Goal: Task Accomplishment & Management: Complete application form

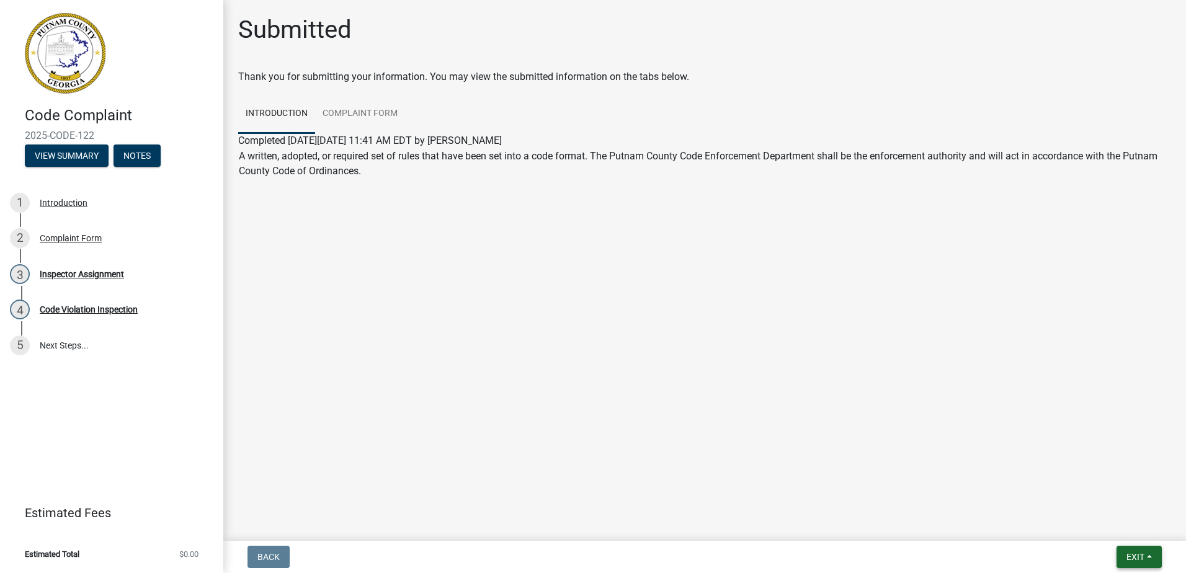
click at [1135, 556] on span "Exit" at bounding box center [1135, 557] width 18 height 10
click at [1095, 525] on button "Save & Exit" at bounding box center [1111, 525] width 99 height 30
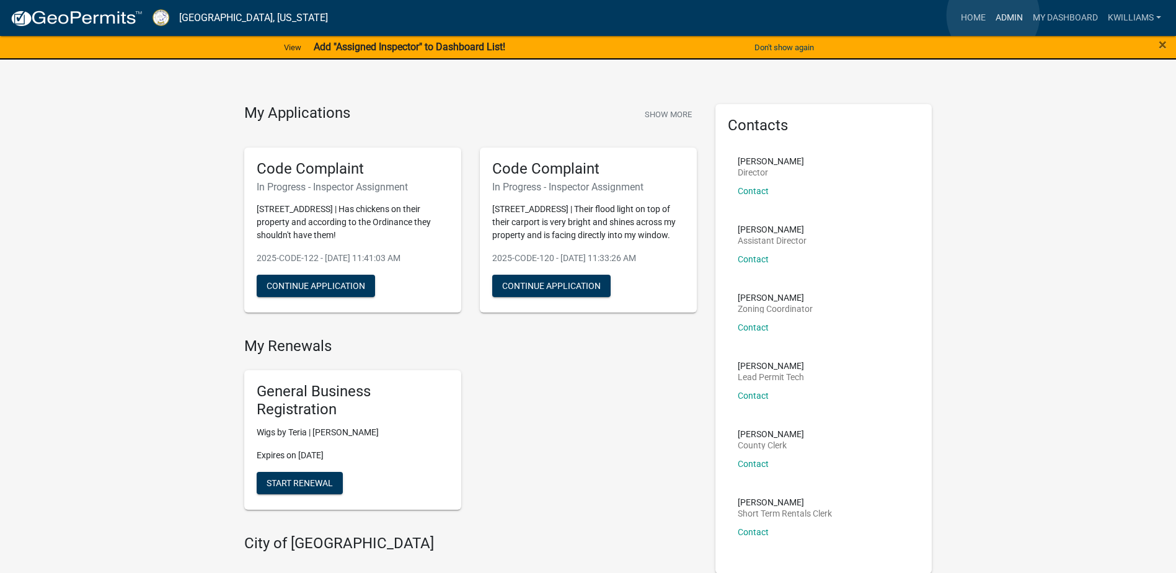
click at [995, 17] on link "Admin" at bounding box center [1009, 18] width 37 height 24
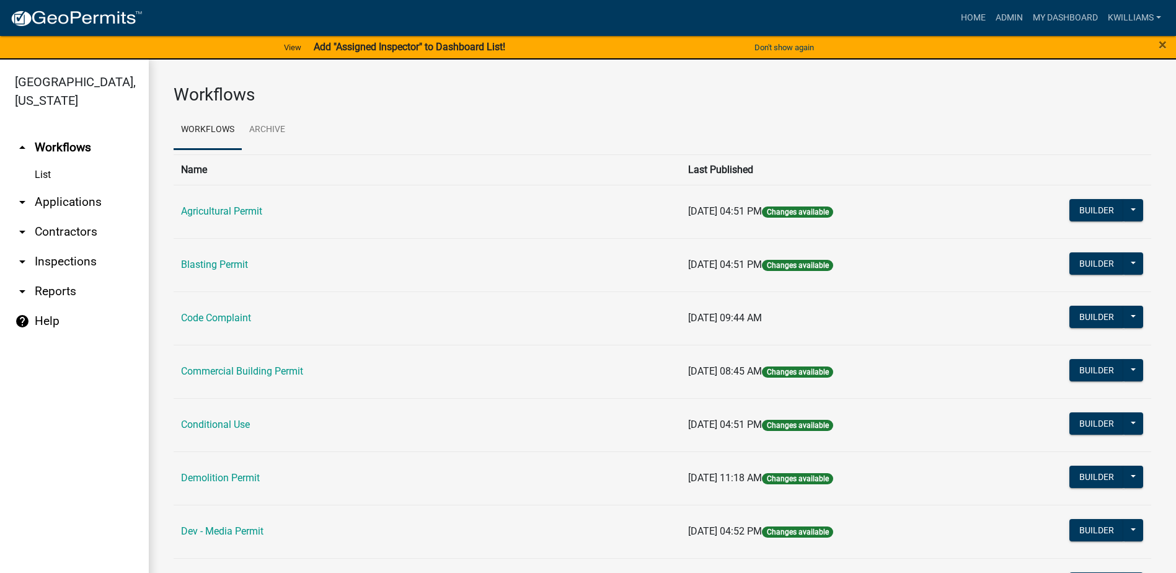
click at [78, 200] on link "arrow_drop_down Applications" at bounding box center [74, 202] width 149 height 30
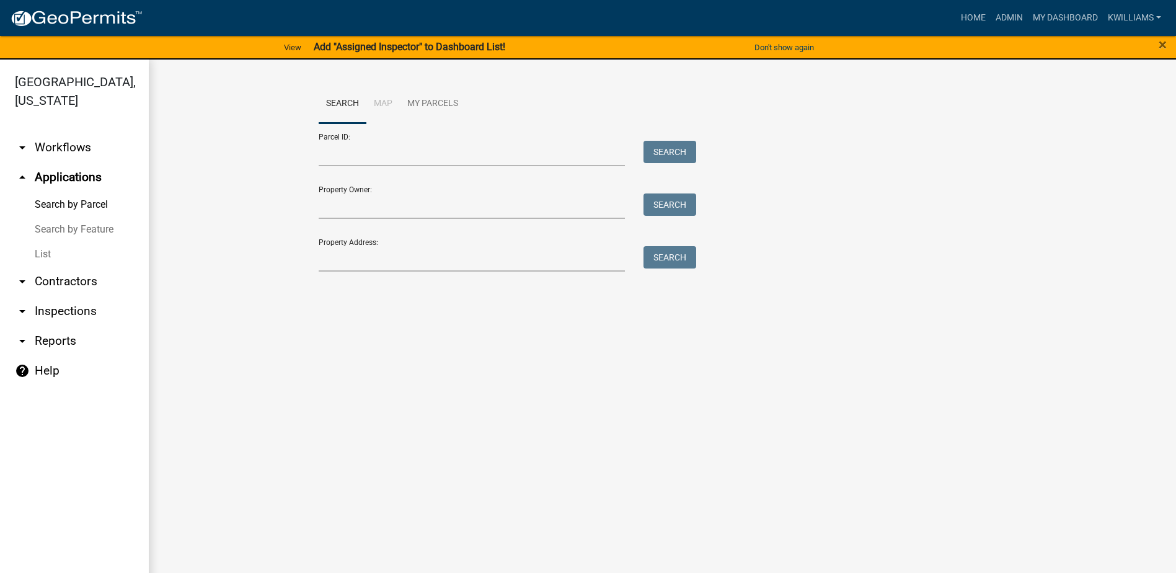
click at [41, 259] on link "List" at bounding box center [74, 254] width 149 height 25
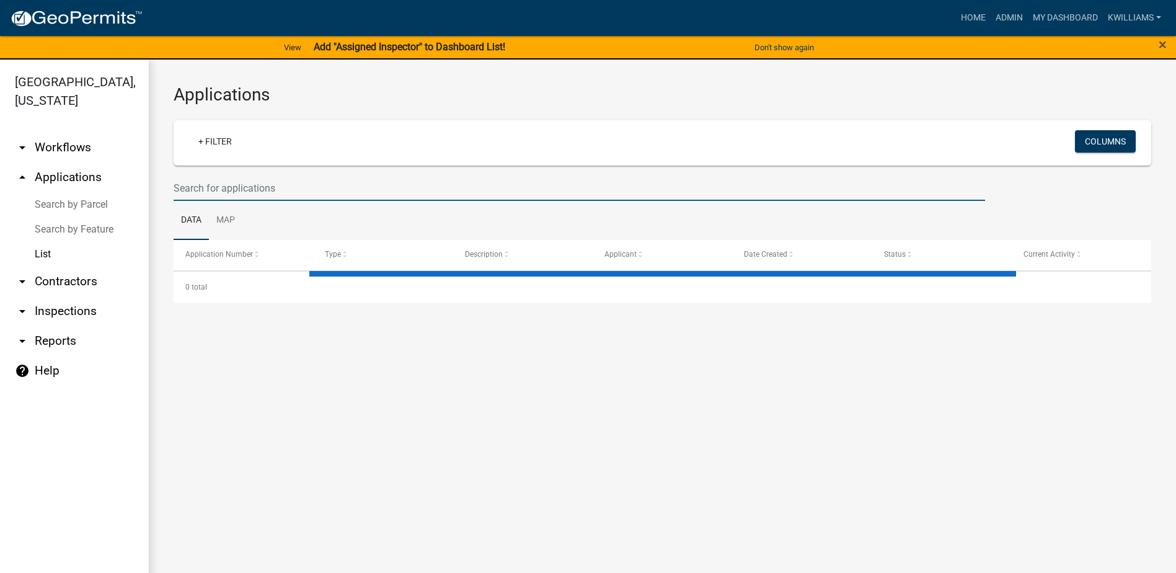
click at [269, 186] on input "text" at bounding box center [580, 187] width 812 height 25
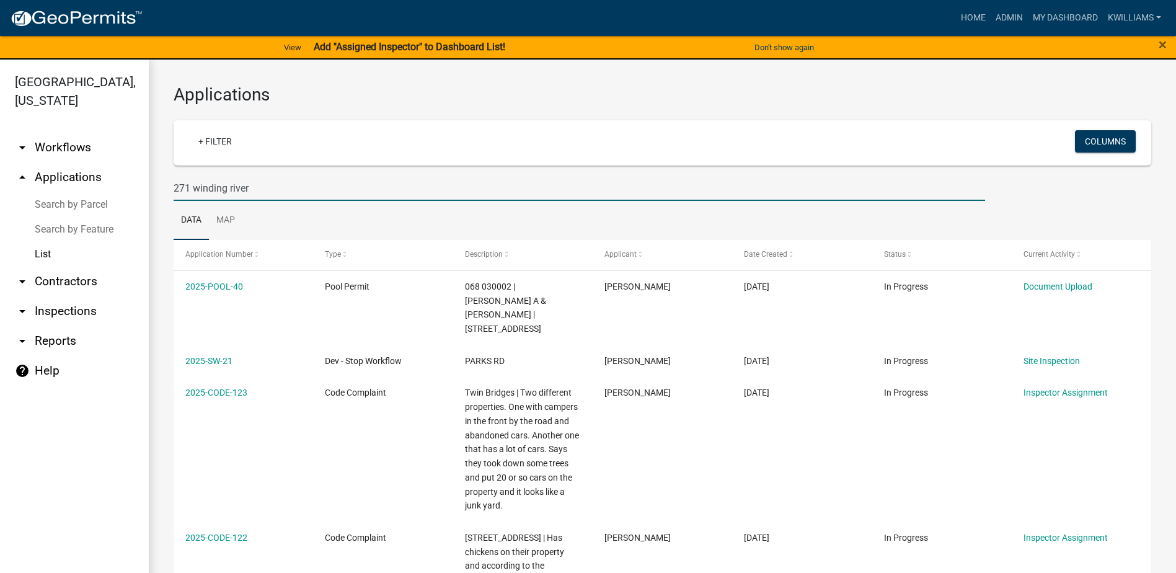
type input "271 winding river"
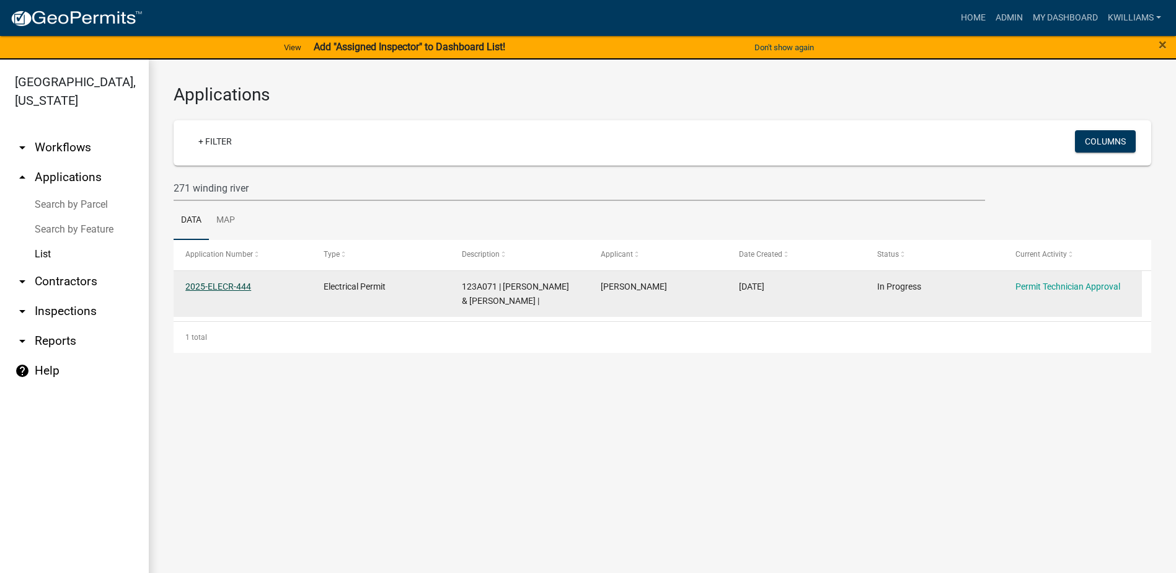
click at [217, 285] on link "2025-ELECR-444" at bounding box center [218, 286] width 66 height 10
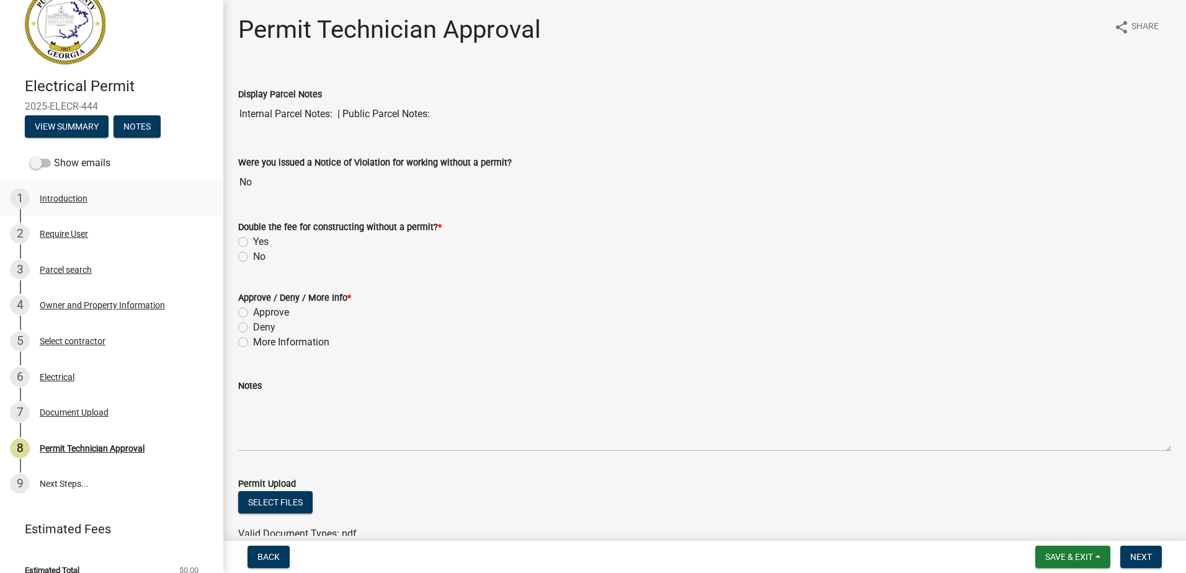
scroll to position [45, 0]
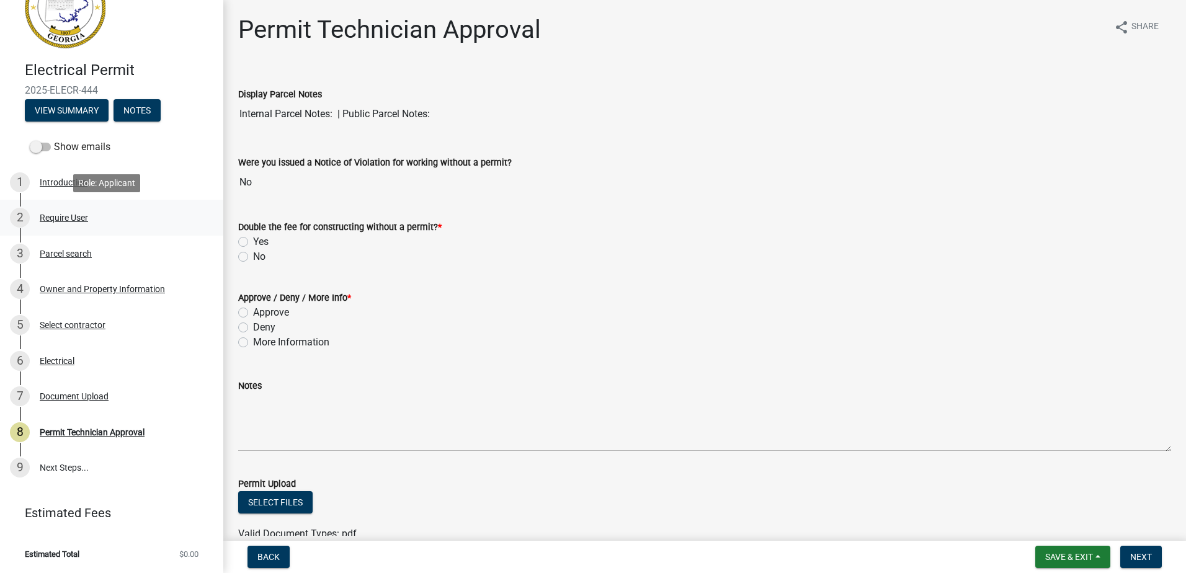
click at [66, 218] on div "Require User" at bounding box center [64, 217] width 48 height 9
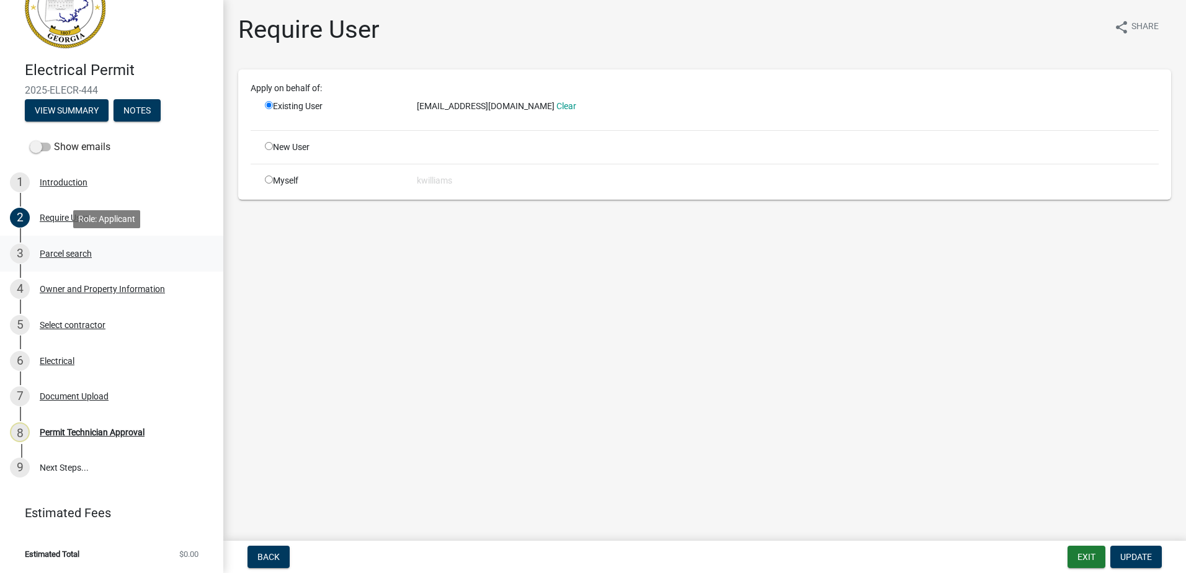
click at [56, 253] on div "Parcel search" at bounding box center [66, 253] width 52 height 9
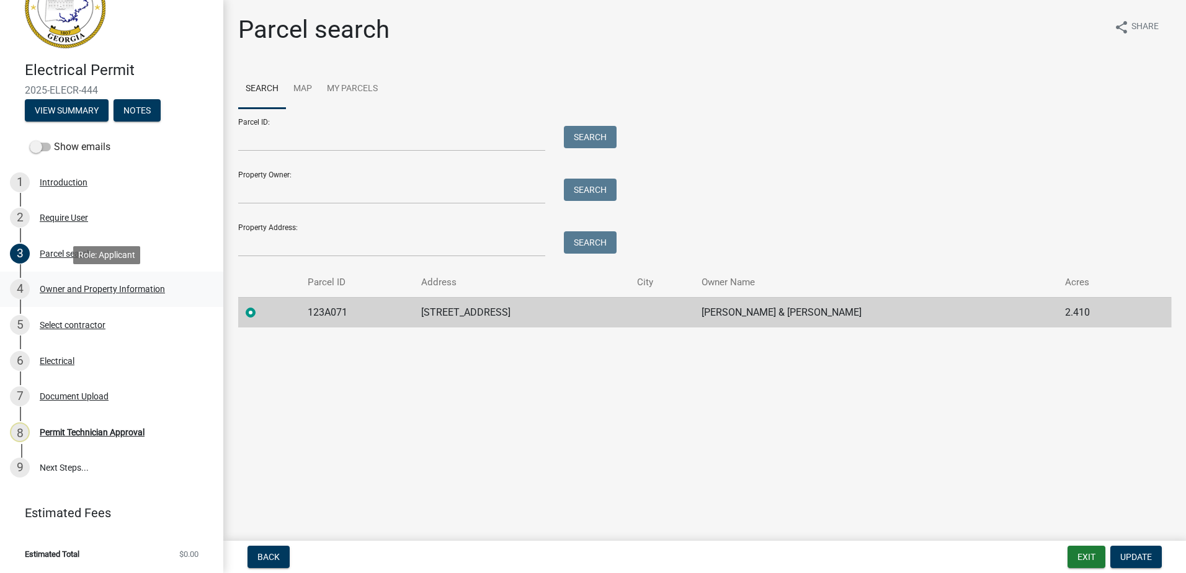
click at [63, 293] on div "Owner and Property Information" at bounding box center [102, 289] width 125 height 9
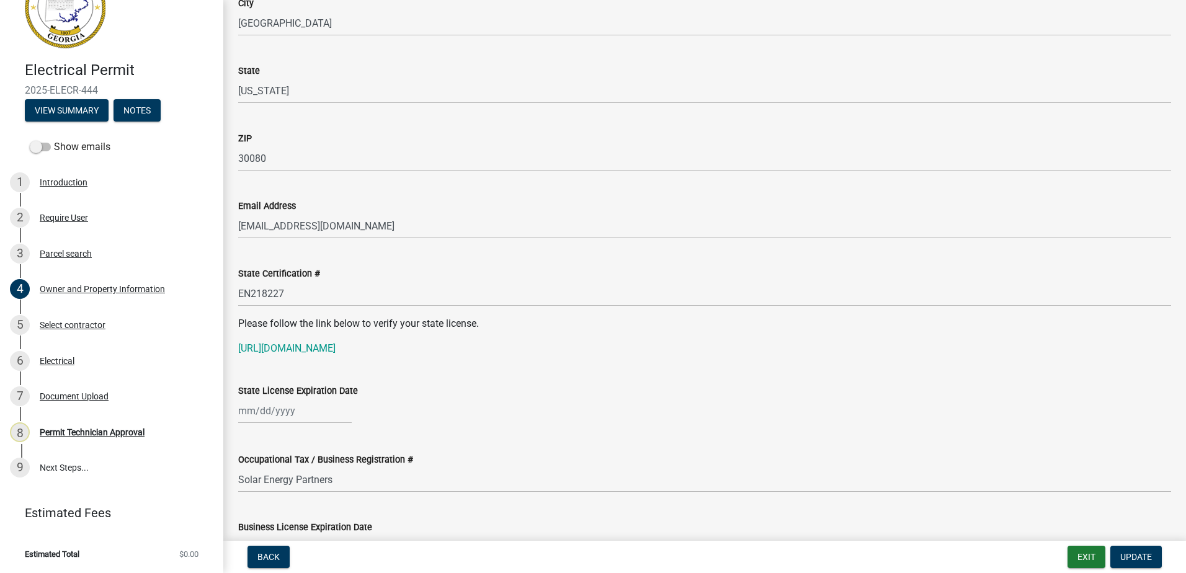
scroll to position [1426, 0]
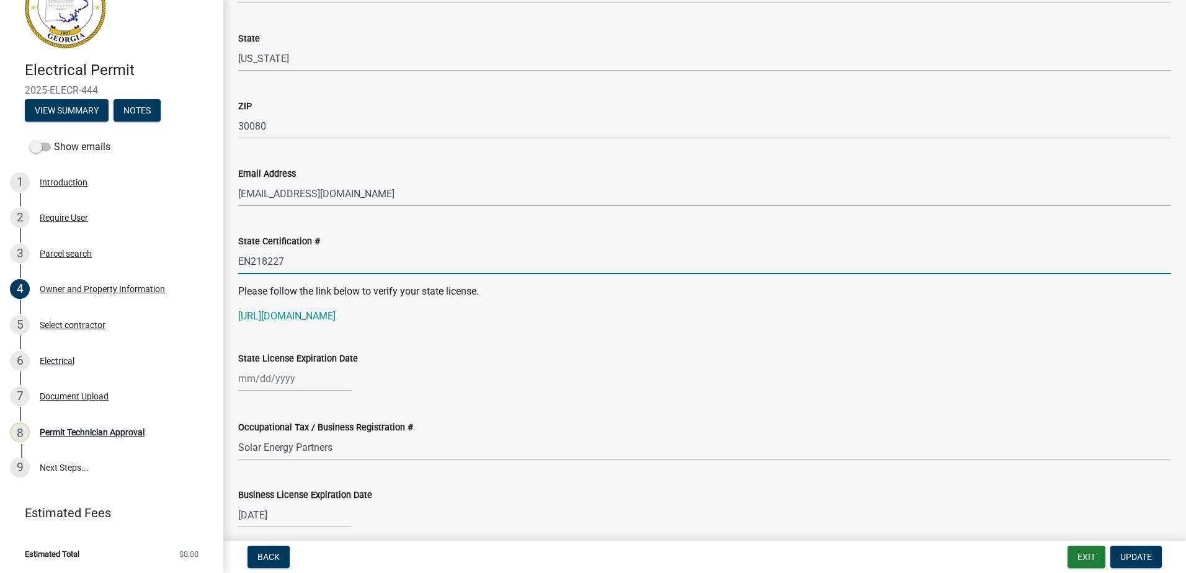
drag, startPoint x: 302, startPoint y: 270, endPoint x: 223, endPoint y: 280, distance: 79.4
click at [219, 281] on div "Electrical Permit 2025-ELECR-444 View Summary Notes Show emails 1 Introduction …" at bounding box center [593, 286] width 1186 height 573
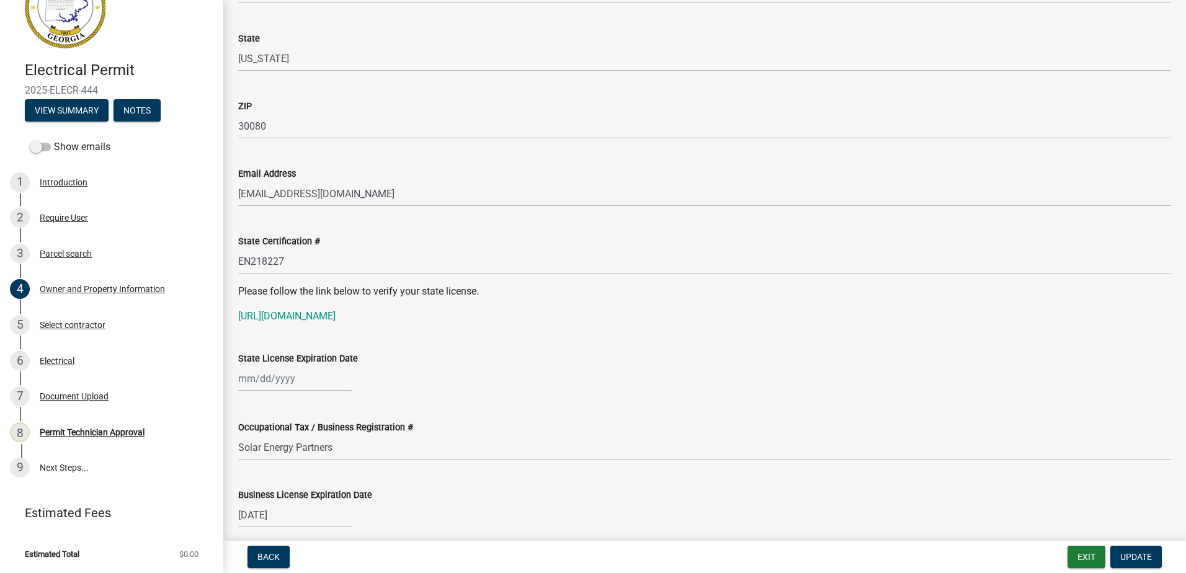
click at [283, 324] on wm-data-entity-input "Please follow the link below to verify your state license. https://verify.sos.g…" at bounding box center [704, 309] width 933 height 50
click at [285, 317] on link "https://verify.sos.ga.gov/verification/" at bounding box center [286, 316] width 97 height 12
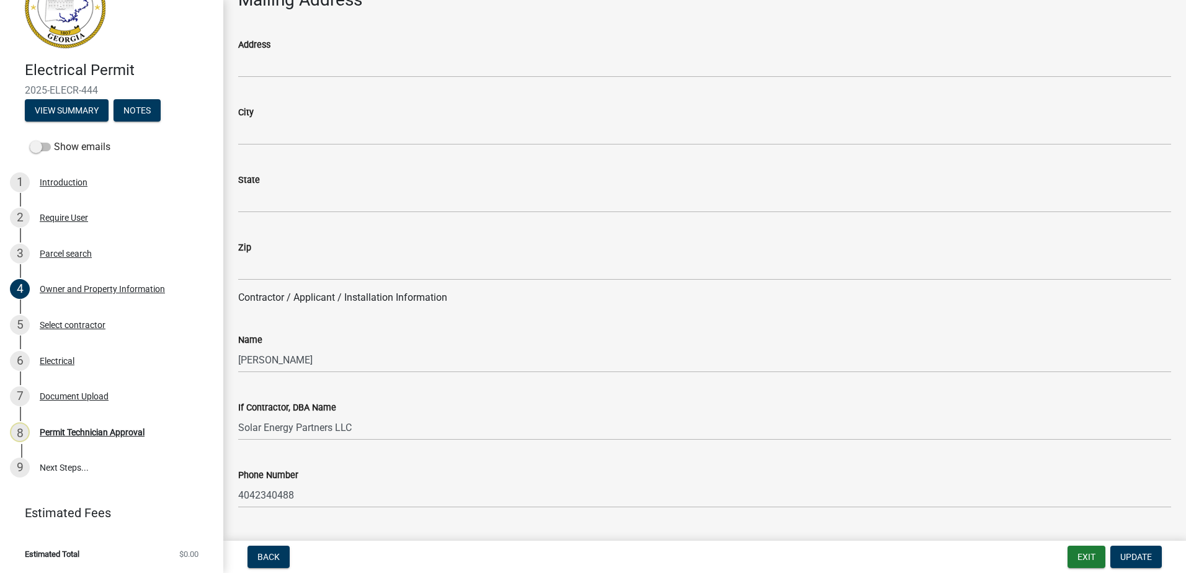
scroll to position [930, 0]
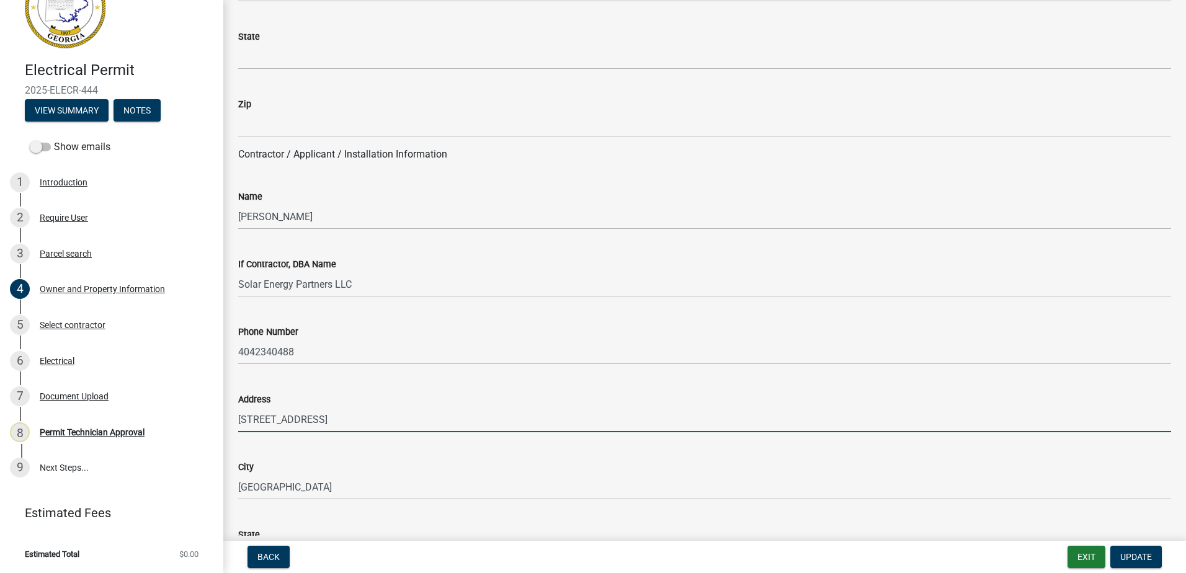
drag, startPoint x: 402, startPoint y: 421, endPoint x: 215, endPoint y: 422, distance: 187.3
click at [215, 422] on div "Electrical Permit 2025-ELECR-444 View Summary Notes Show emails 1 Introduction …" at bounding box center [593, 286] width 1186 height 573
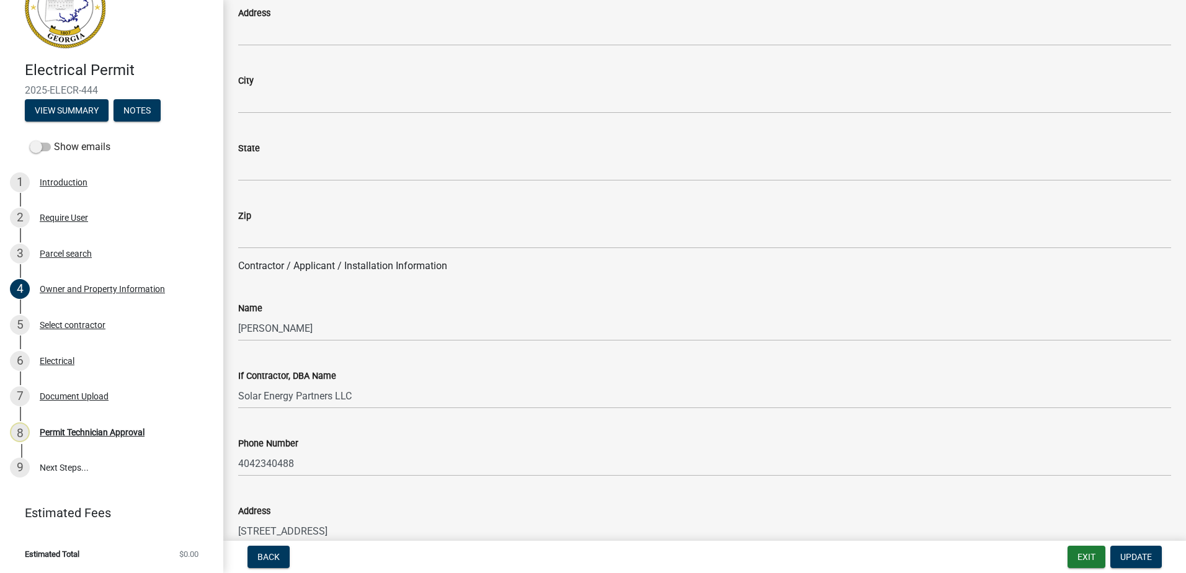
scroll to position [682, 0]
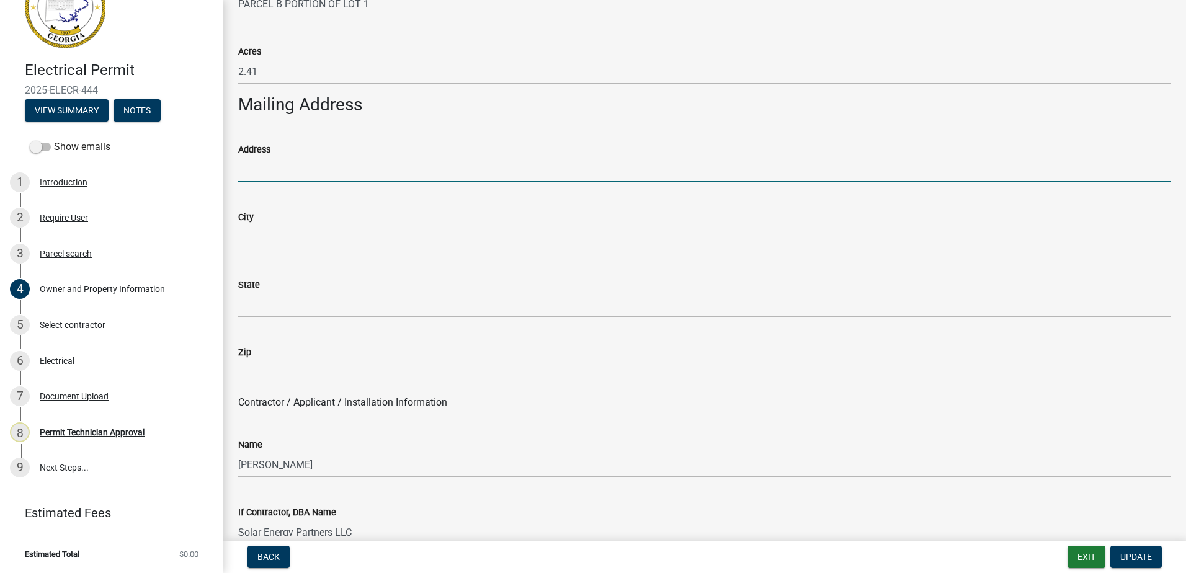
paste input "2400 Herodian Way SE Ste 350"
type input "2400 Herodian Way SE Ste 350"
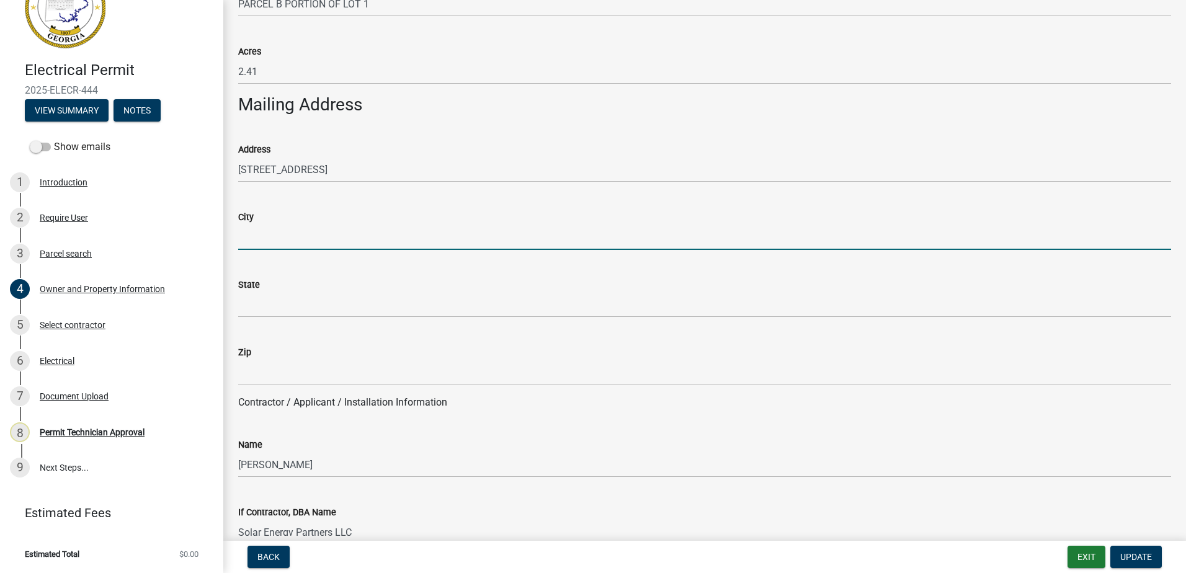
click at [255, 233] on input "City" at bounding box center [704, 236] width 933 height 25
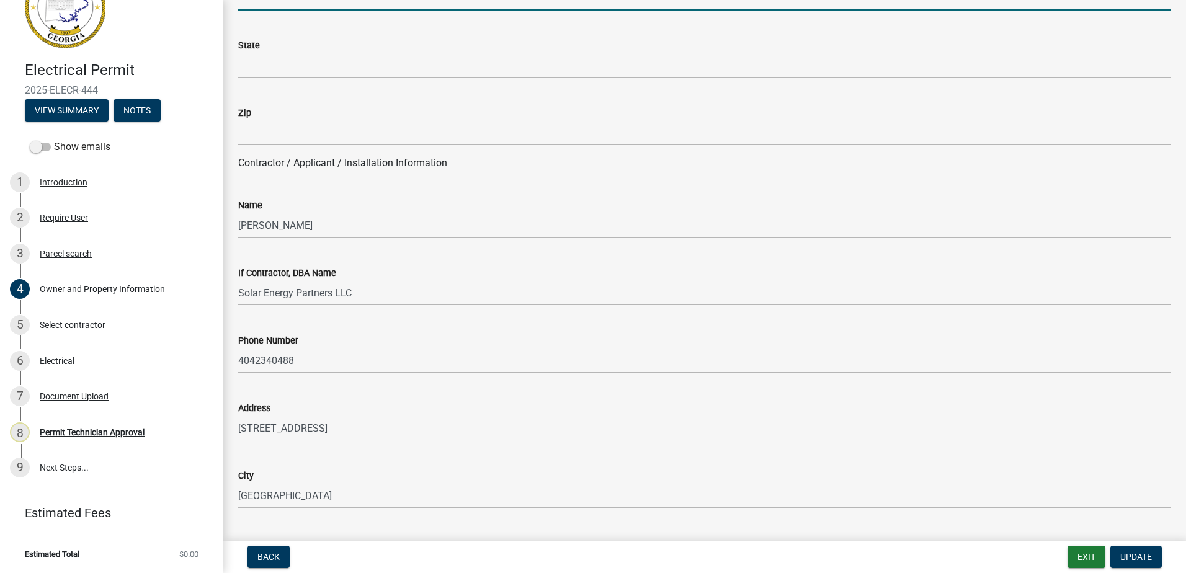
scroll to position [930, 0]
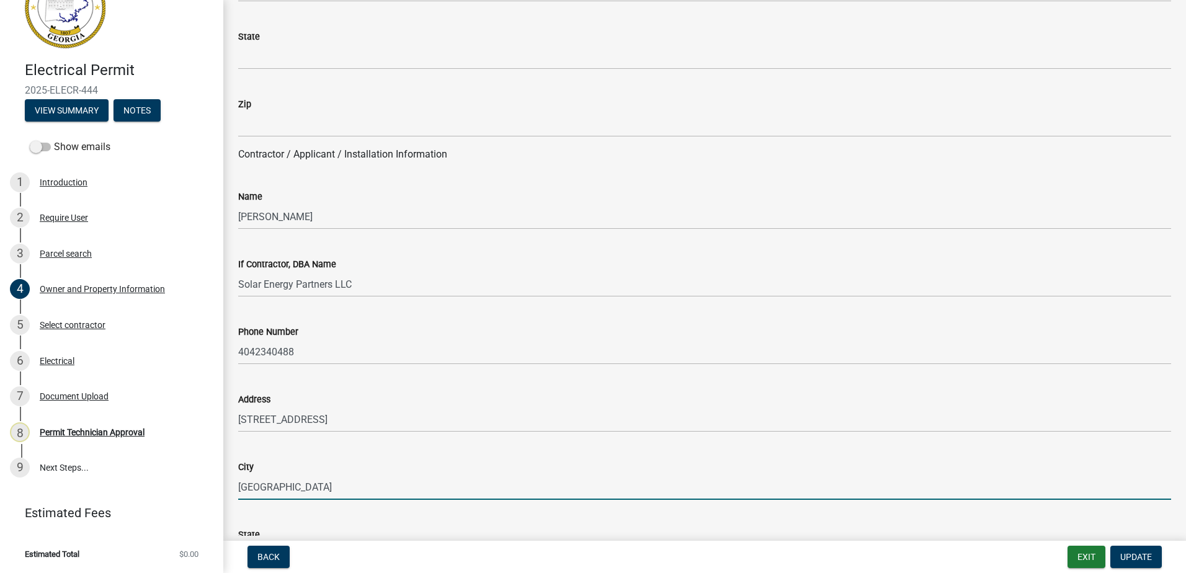
drag, startPoint x: 283, startPoint y: 484, endPoint x: 254, endPoint y: 490, distance: 29.7
click at [221, 487] on div "Electrical Permit 2025-ELECR-444 View Summary Notes Show emails 1 Introduction …" at bounding box center [593, 286] width 1186 height 573
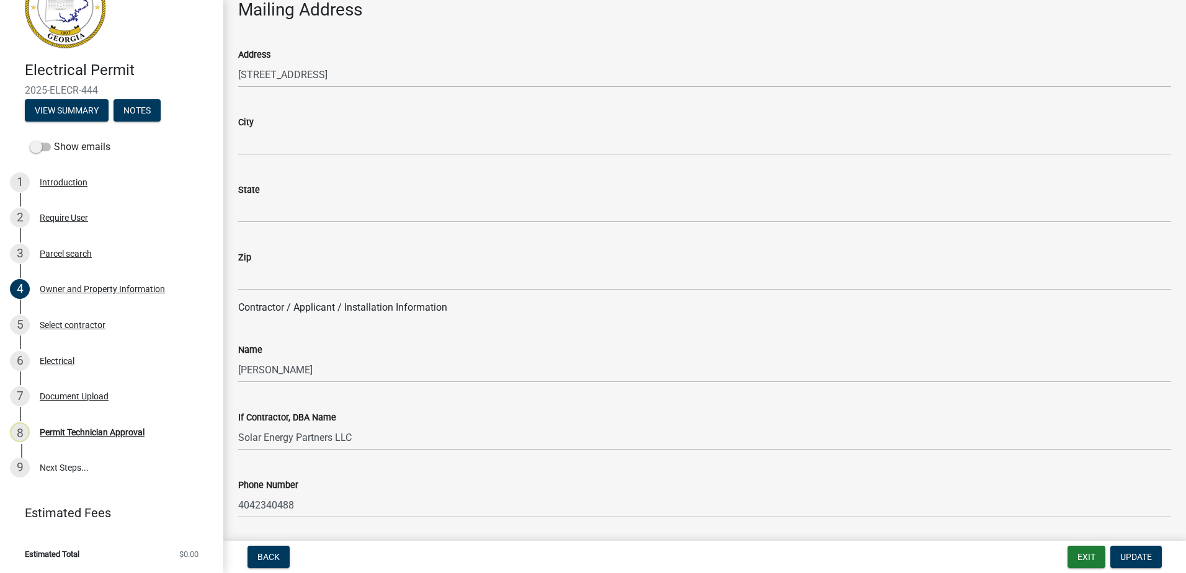
scroll to position [744, 0]
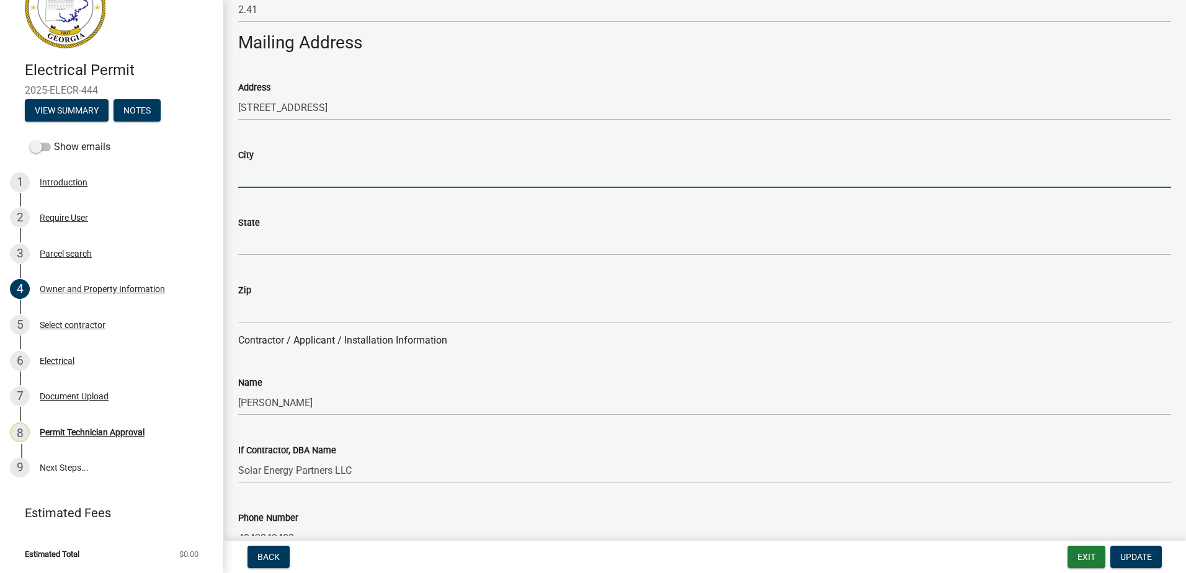
drag, startPoint x: 278, startPoint y: 161, endPoint x: 251, endPoint y: 175, distance: 30.5
paste input "Smyrna"
type input "Smyrna"
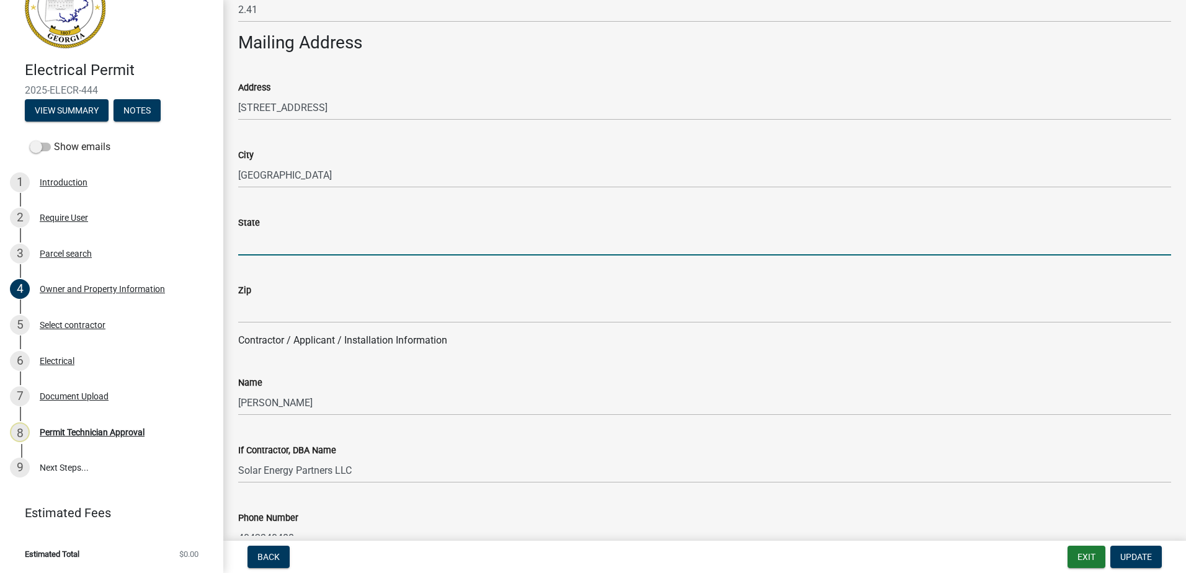
click at [260, 241] on input "State" at bounding box center [704, 242] width 933 height 25
type input "GA"
type input "jstokes@putnamcountyga.us"
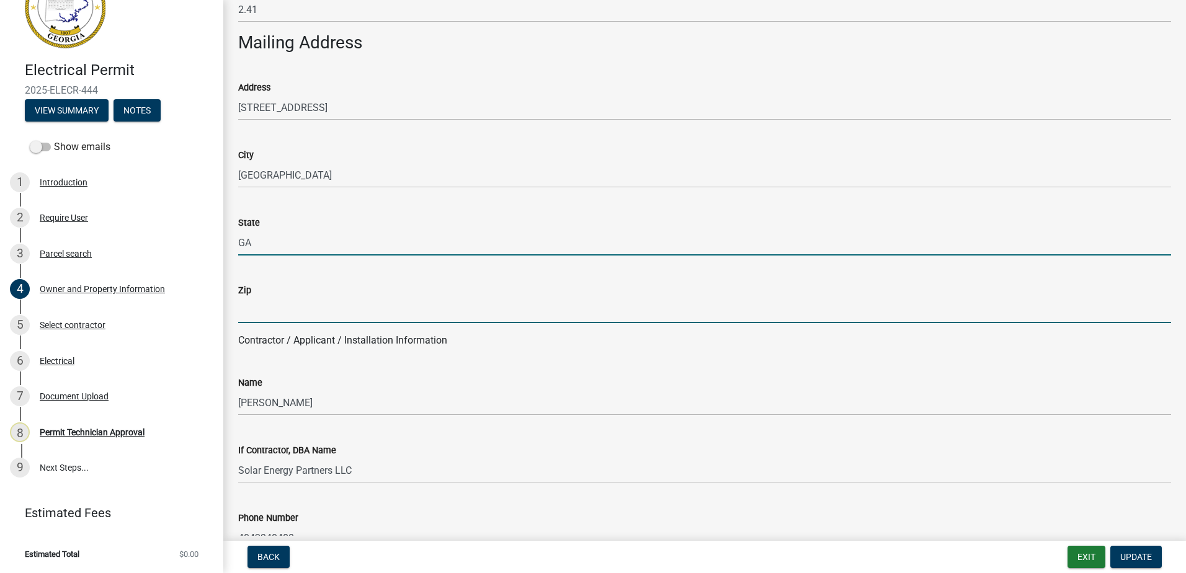
type input "31024"
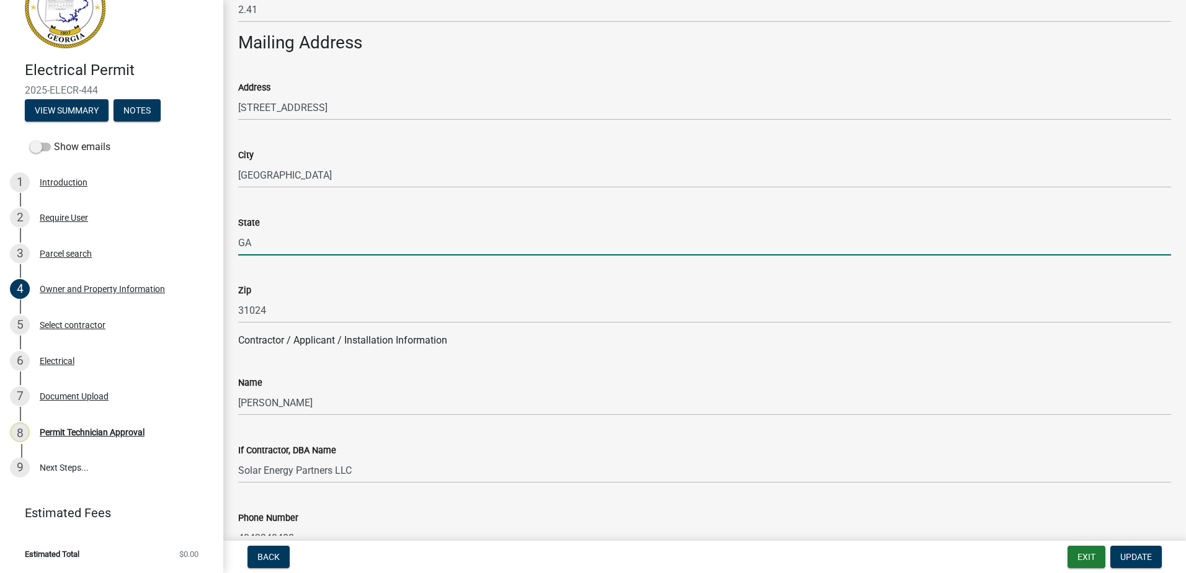
select select "8"
select select "2025"
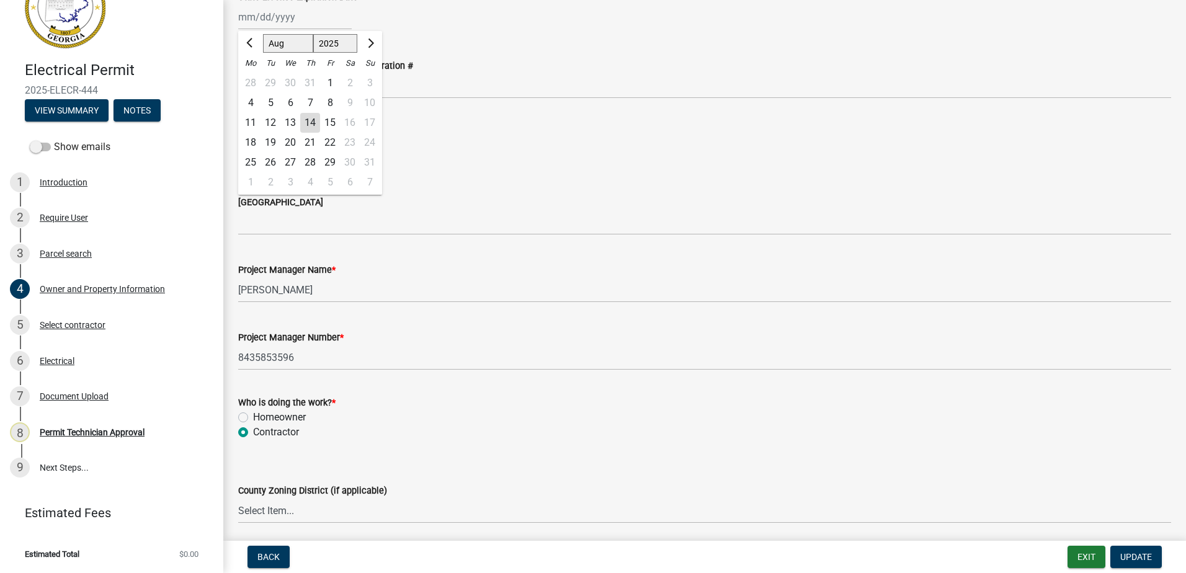
click at [407, 376] on wm-data-entity-input "Project Manager Number * 8435853596" at bounding box center [704, 346] width 933 height 68
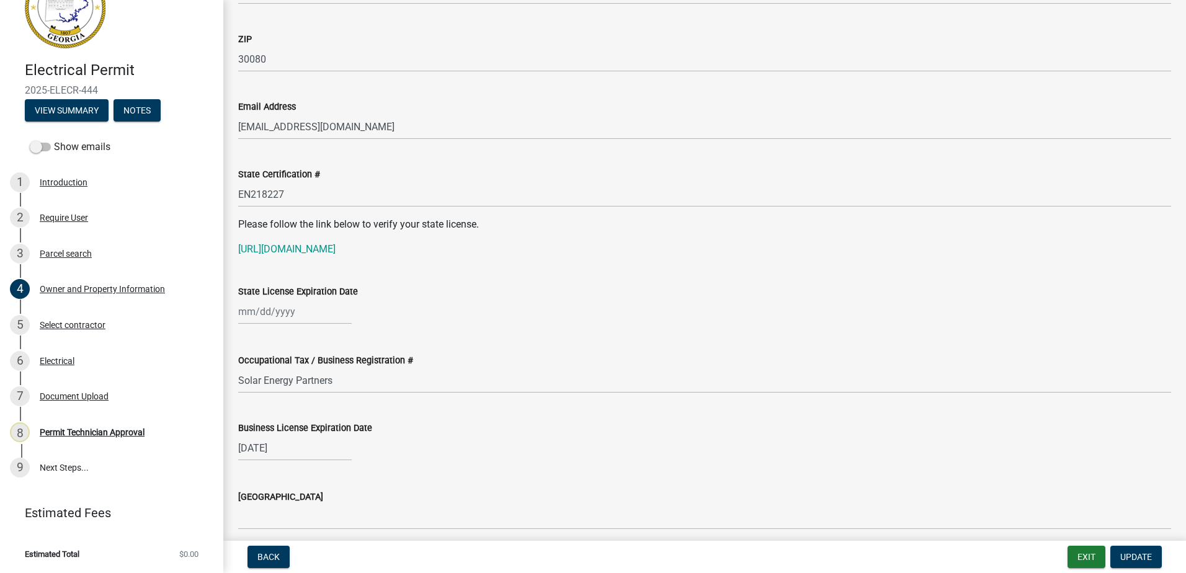
scroll to position [1478, 0]
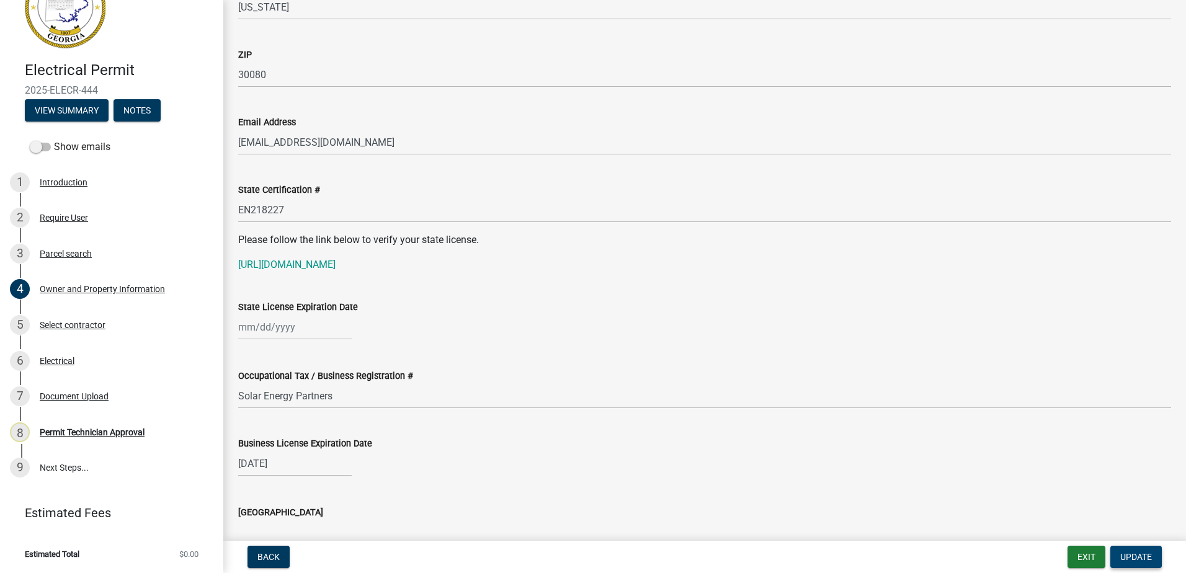
click at [1138, 557] on span "Update" at bounding box center [1136, 557] width 32 height 10
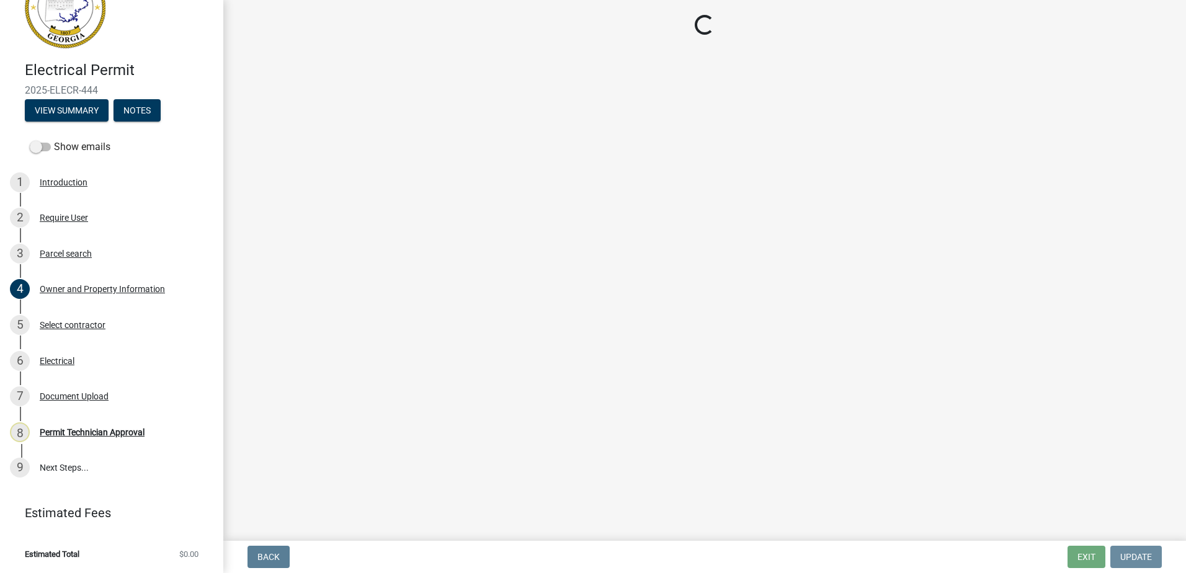
scroll to position [0, 0]
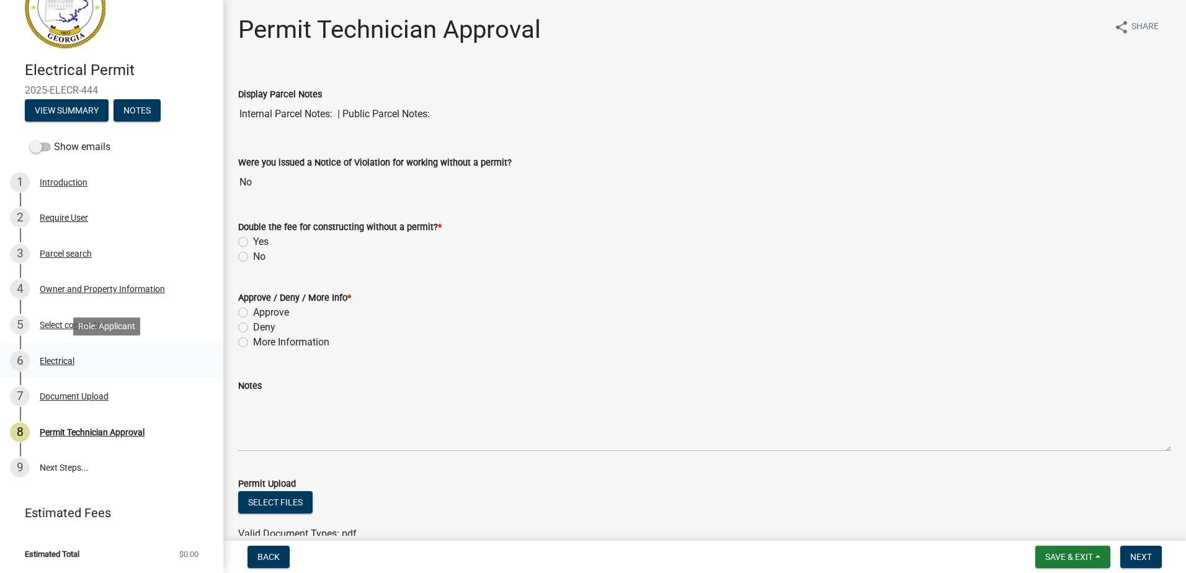
click at [51, 357] on div "Electrical" at bounding box center [57, 361] width 35 height 9
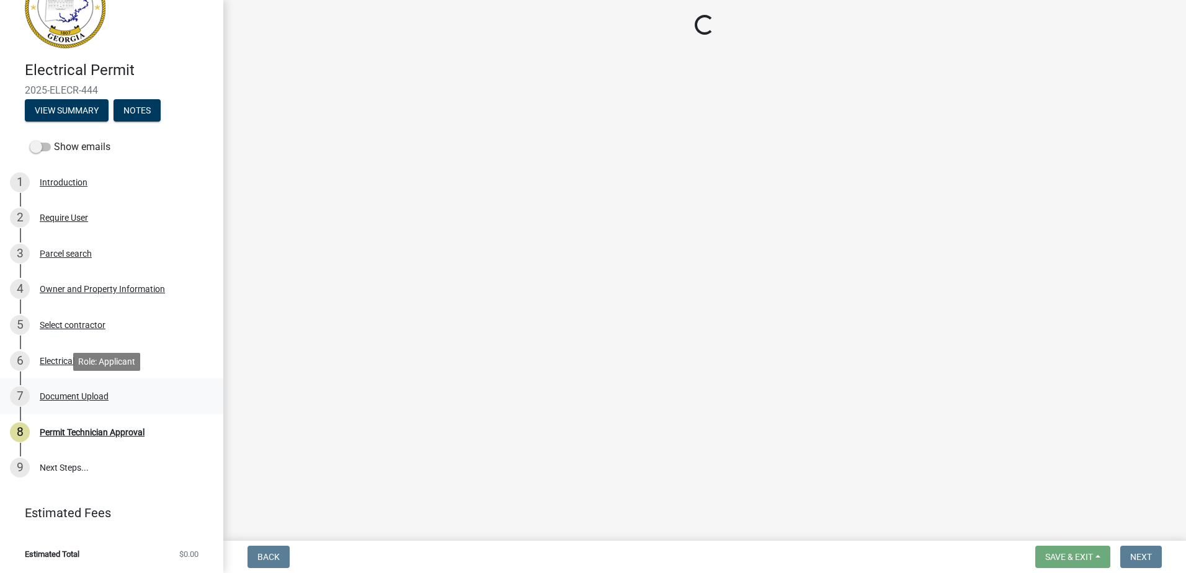
click at [68, 389] on div "7 Document Upload" at bounding box center [106, 396] width 193 height 20
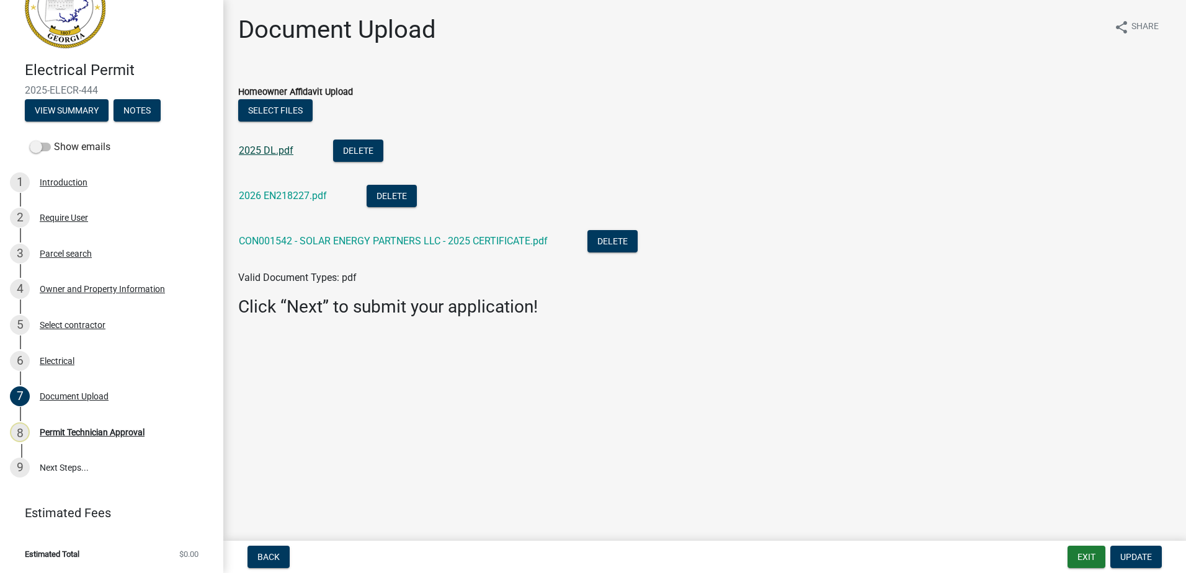
click at [275, 153] on link "2025 DL.pdf" at bounding box center [266, 150] width 55 height 12
click at [325, 246] on link "CON001542 - SOLAR ENERGY PARTNERS LLC - 2025 CERTIFICATE.pdf" at bounding box center [393, 241] width 309 height 12
click at [76, 289] on div "Owner and Property Information" at bounding box center [102, 289] width 125 height 9
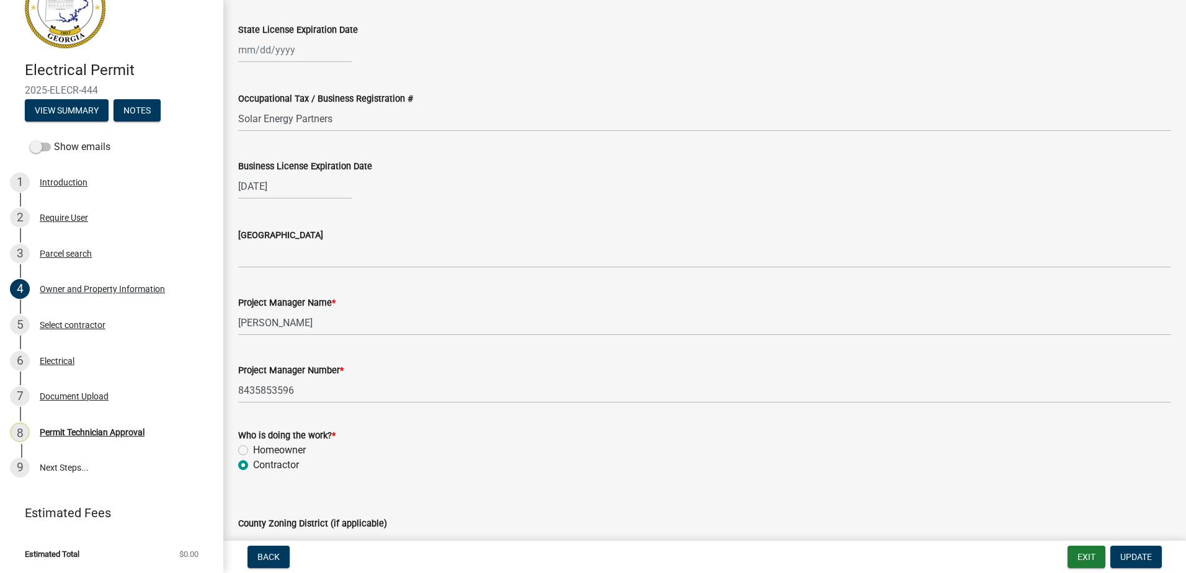
scroll to position [1736, 0]
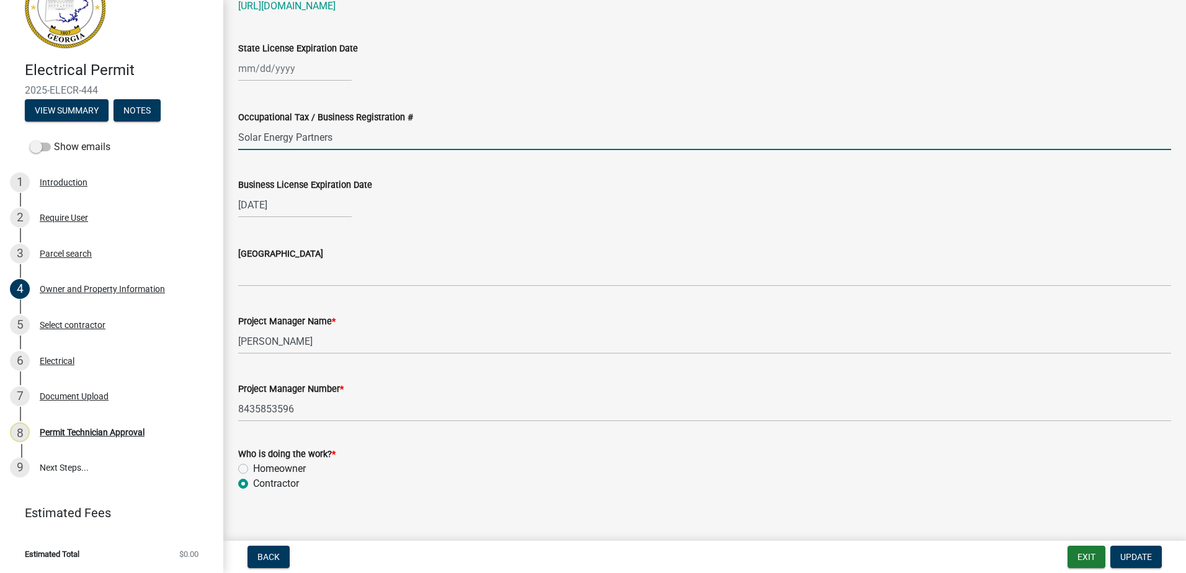
drag, startPoint x: 360, startPoint y: 142, endPoint x: 206, endPoint y: 156, distance: 154.4
click at [205, 153] on div "Electrical Permit 2025-ELECR-444 View Summary Notes Show emails 1 Introduction …" at bounding box center [593, 286] width 1186 height 573
type input "CON001542"
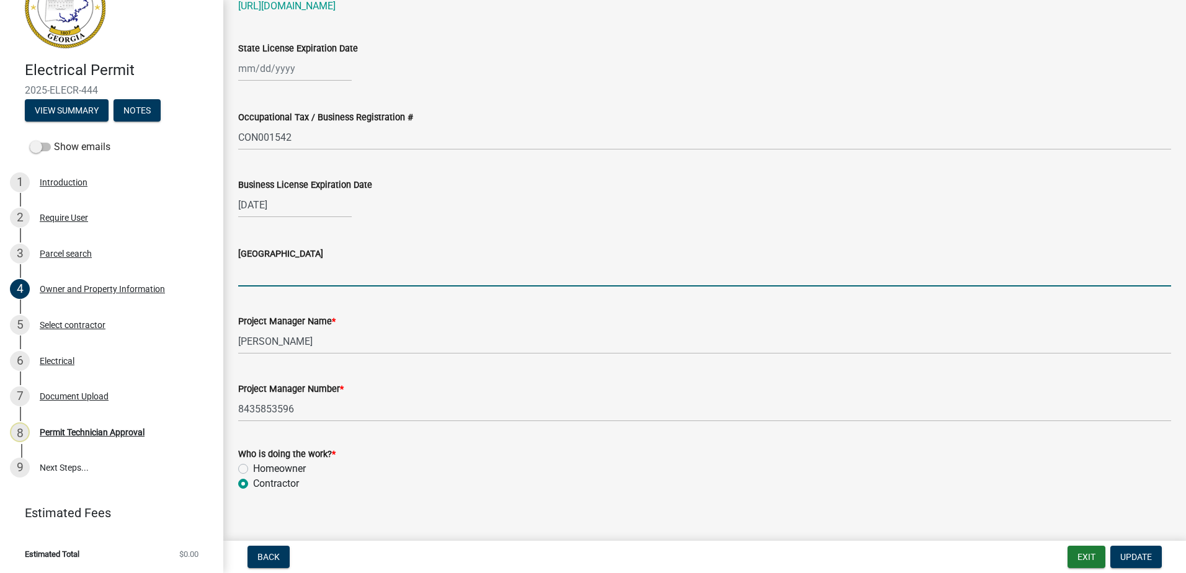
click at [303, 279] on input "[GEOGRAPHIC_DATA]" at bounding box center [704, 273] width 933 height 25
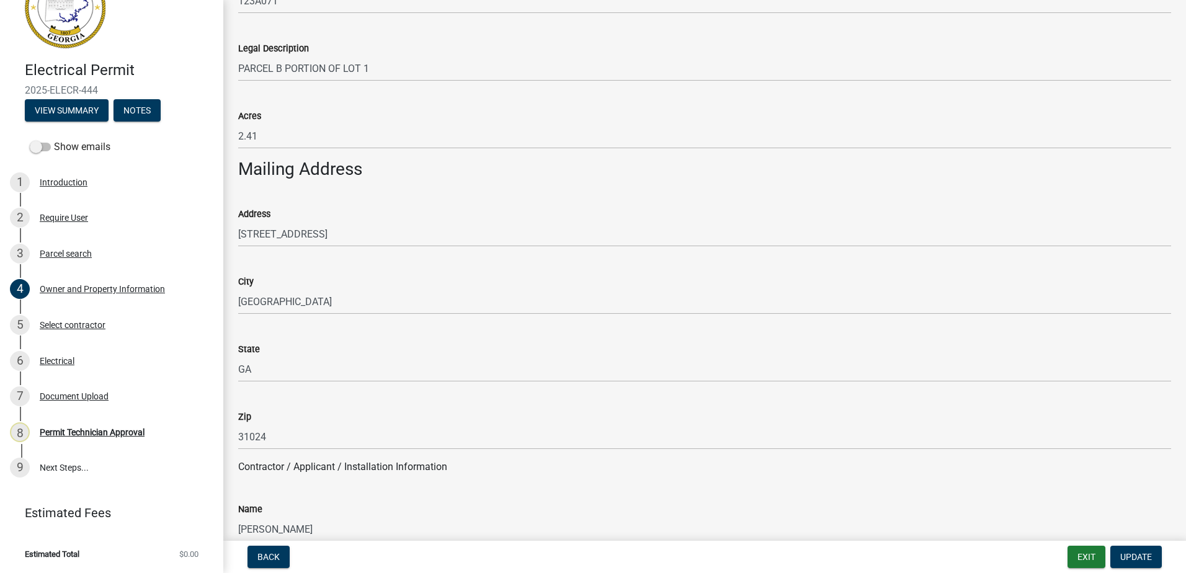
scroll to position [744, 0]
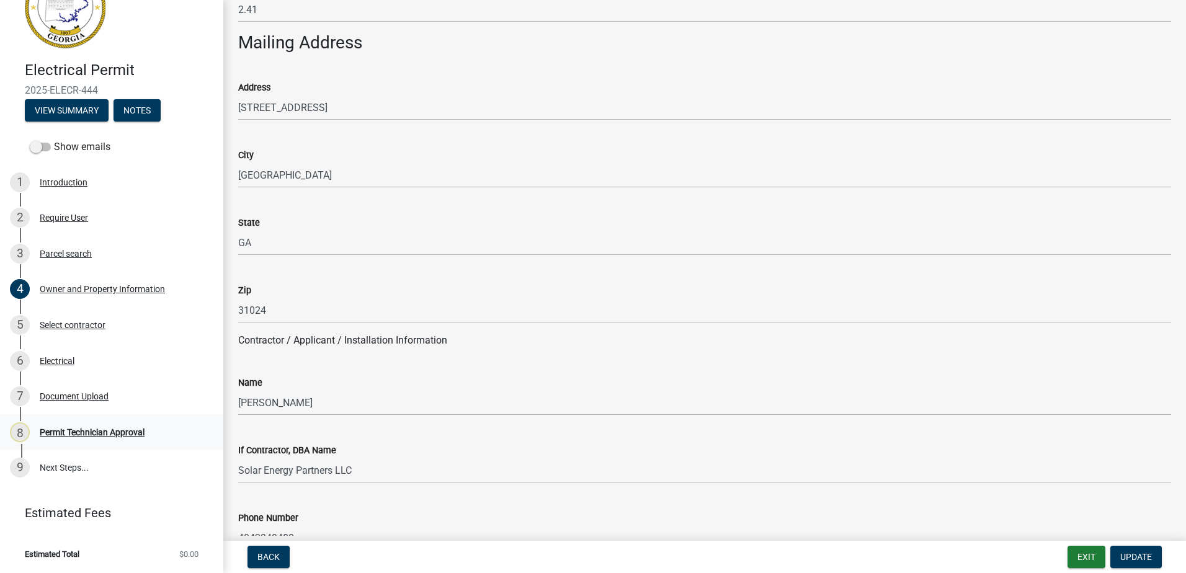
type input "Cobb"
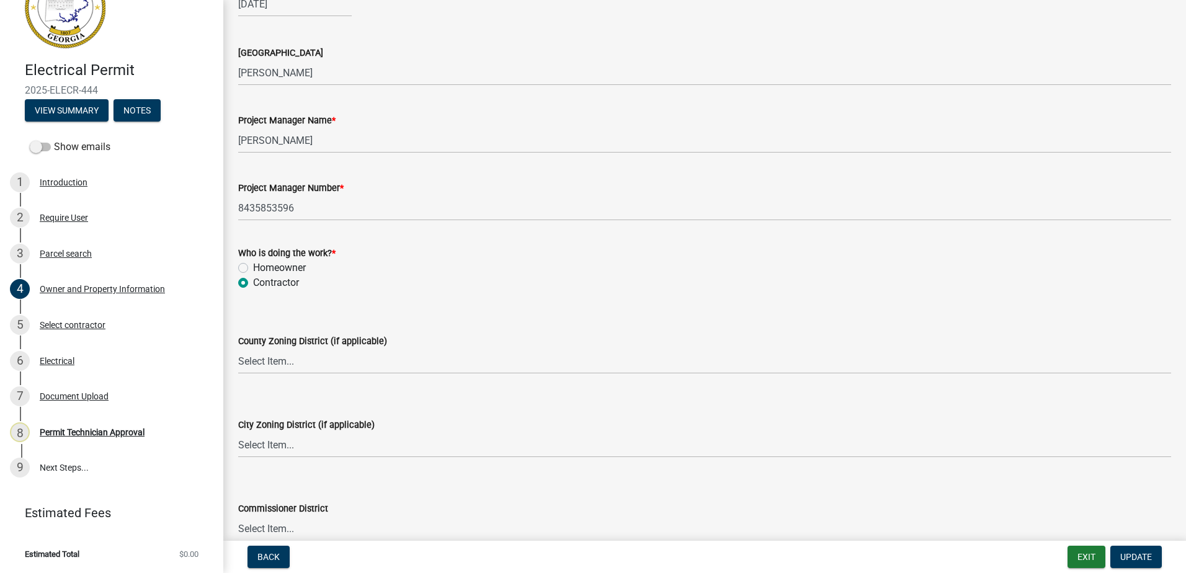
scroll to position [2046, 0]
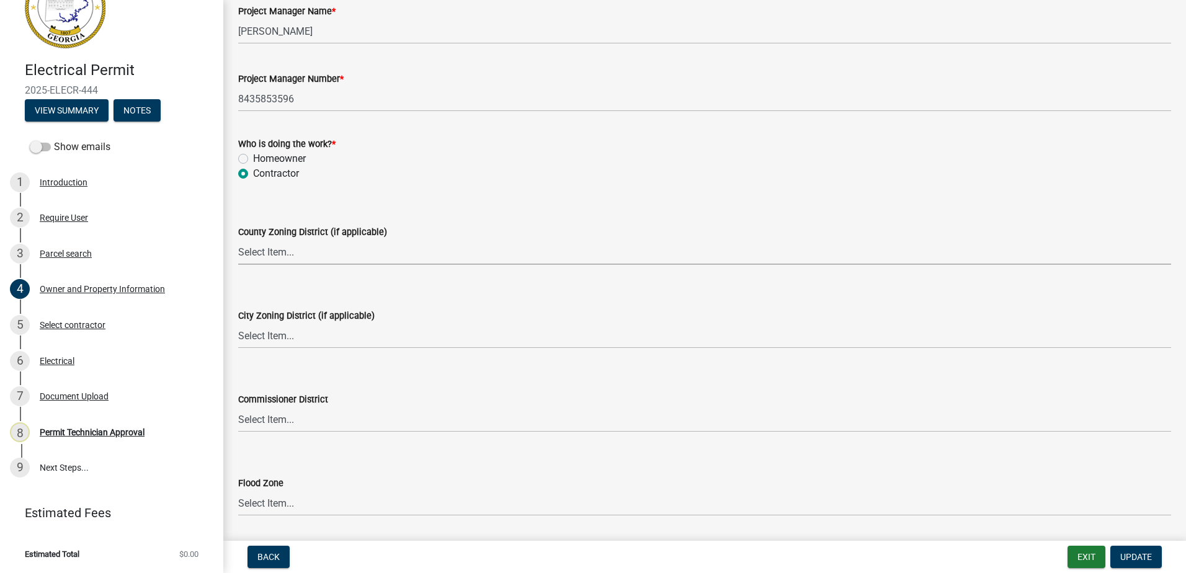
click at [280, 253] on select "Select Item... AG-1 R-1R R-1 R-2 MHP RM-1 RM-3 C-1 C-2 I-M PUD N/A" at bounding box center [704, 251] width 933 height 25
click at [238, 239] on select "Select Item... AG-1 R-1R R-1 R-2 MHP RM-1 RM-3 C-1 C-2 I-M PUD N/A" at bounding box center [704, 251] width 933 height 25
select select "a6b90f04-145f-43dc-a4e6-6d5ec8e28ec9"
click at [254, 338] on select "Select Item... A-1 A-2 R-1 R-2 R-3 R-4 MHP C-1 C-2 I-1 I-2 DB FH H-P N/A" at bounding box center [704, 335] width 933 height 25
click at [238, 323] on select "Select Item... A-1 A-2 R-1 R-2 R-3 R-4 MHP C-1 C-2 I-1 I-2 DB FH H-P N/A" at bounding box center [704, 335] width 933 height 25
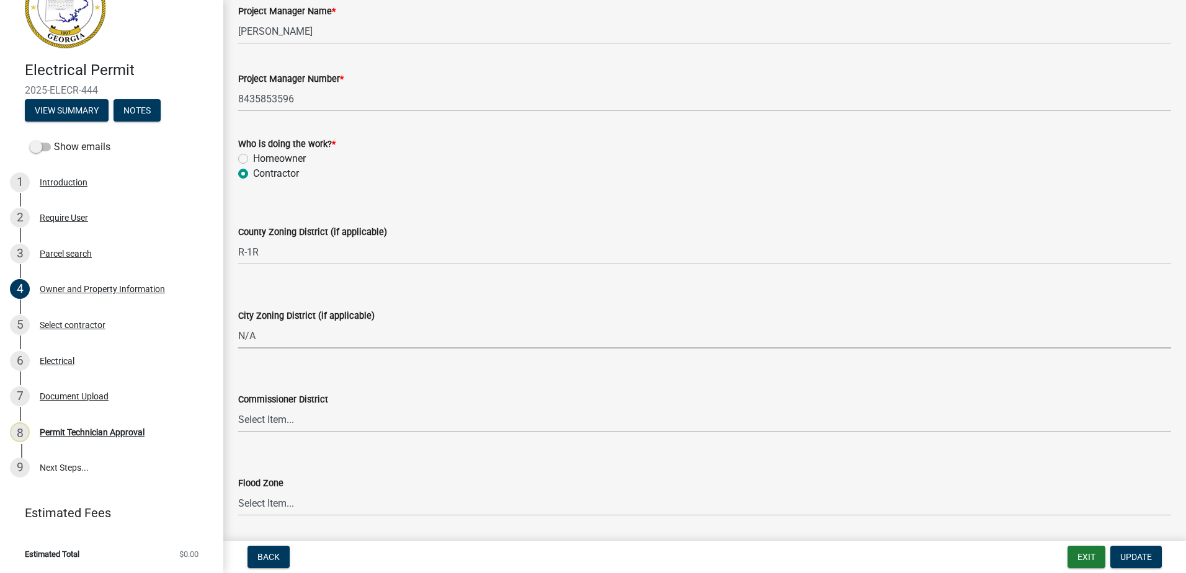
select select "83394b22-4a11-496c-8e5c-75ade2e72faf"
click at [268, 426] on select "Select Item... District 1 District 2 District 3 District 4" at bounding box center [704, 419] width 933 height 25
click at [238, 407] on select "Select Item... District 1 District 2 District 3 District 4" at bounding box center [704, 419] width 933 height 25
select select "469c5908-2854-42d5-89ed-bee7fc26529e"
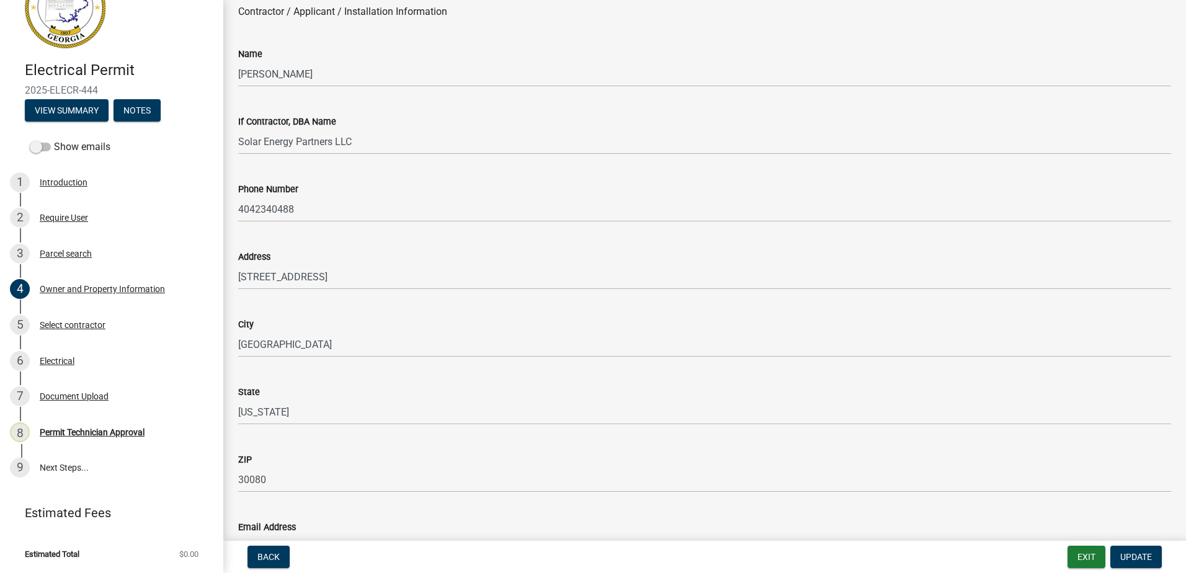
scroll to position [1102, 0]
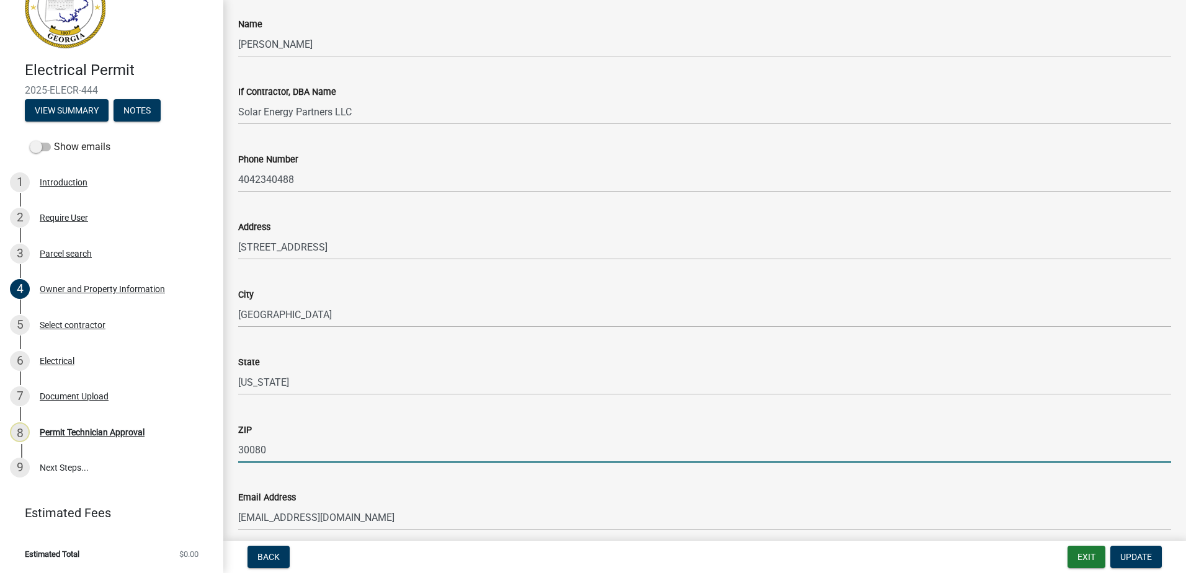
drag, startPoint x: 278, startPoint y: 445, endPoint x: 234, endPoint y: 436, distance: 45.5
click at [233, 437] on div "ZIP 30080" at bounding box center [704, 434] width 951 height 58
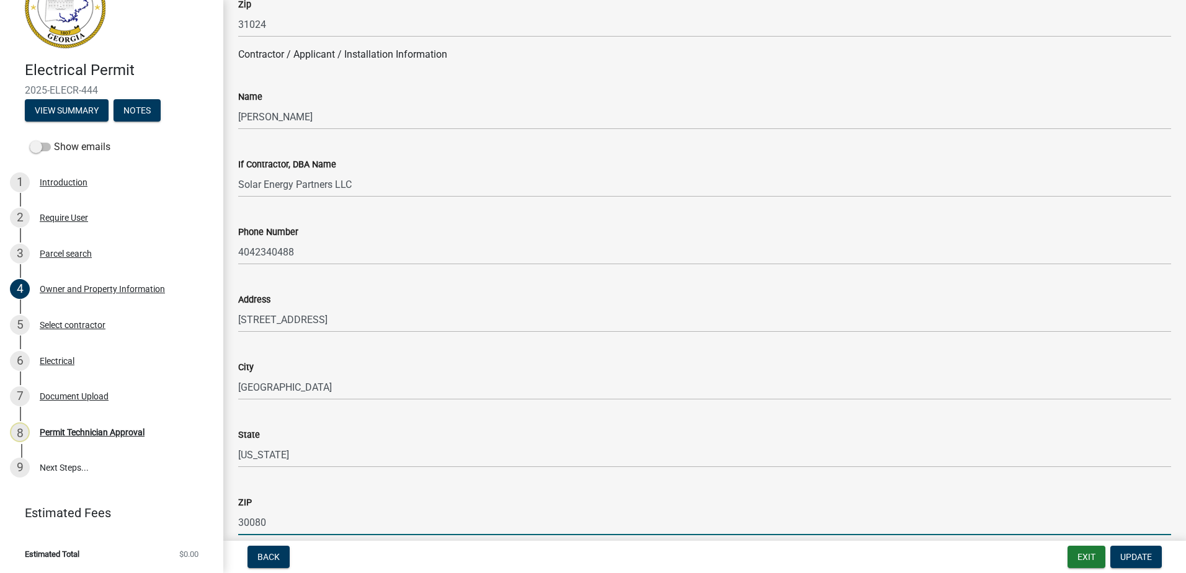
scroll to position [854, 0]
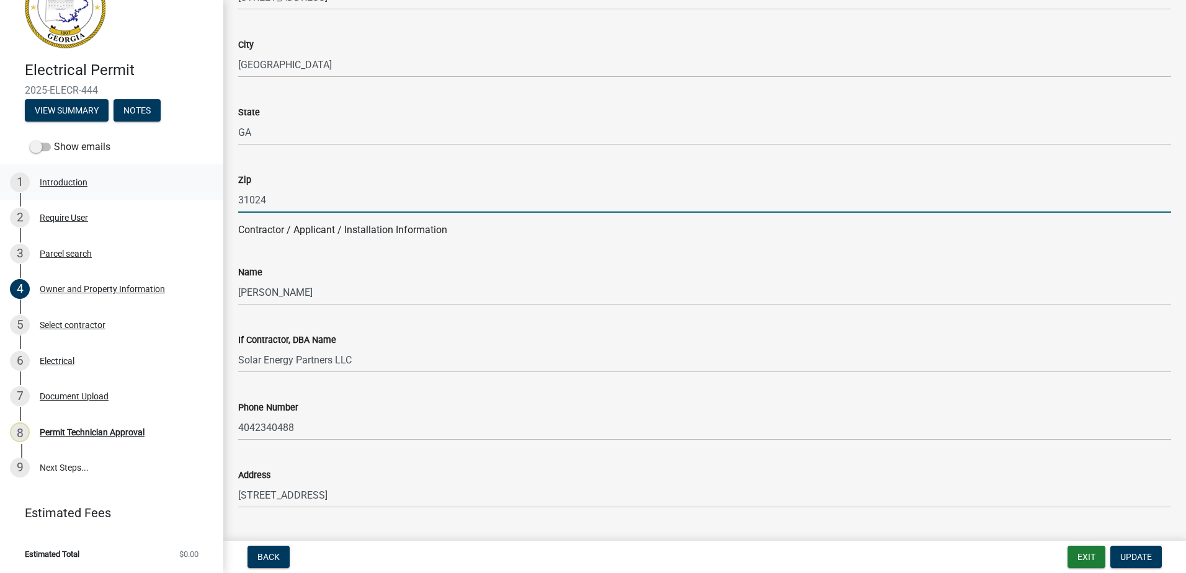
drag, startPoint x: 280, startPoint y: 197, endPoint x: 94, endPoint y: 178, distance: 186.9
click at [94, 178] on div "Electrical Permit 2025-ELECR-444 View Summary Notes Show emails 1 Introduction …" at bounding box center [593, 286] width 1186 height 573
paste input "30080"
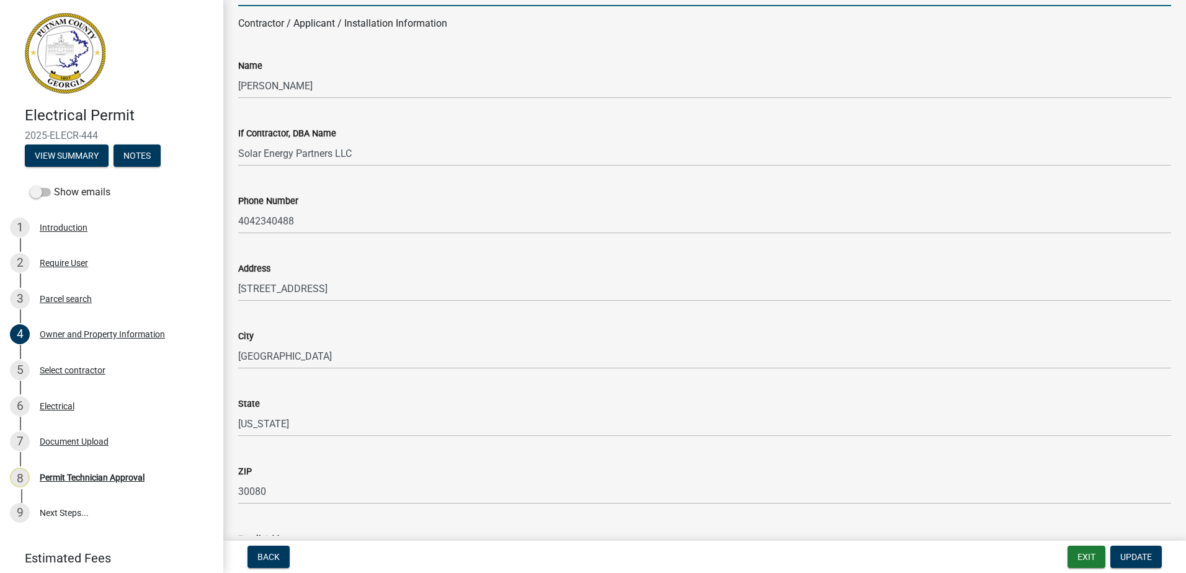
scroll to position [1164, 0]
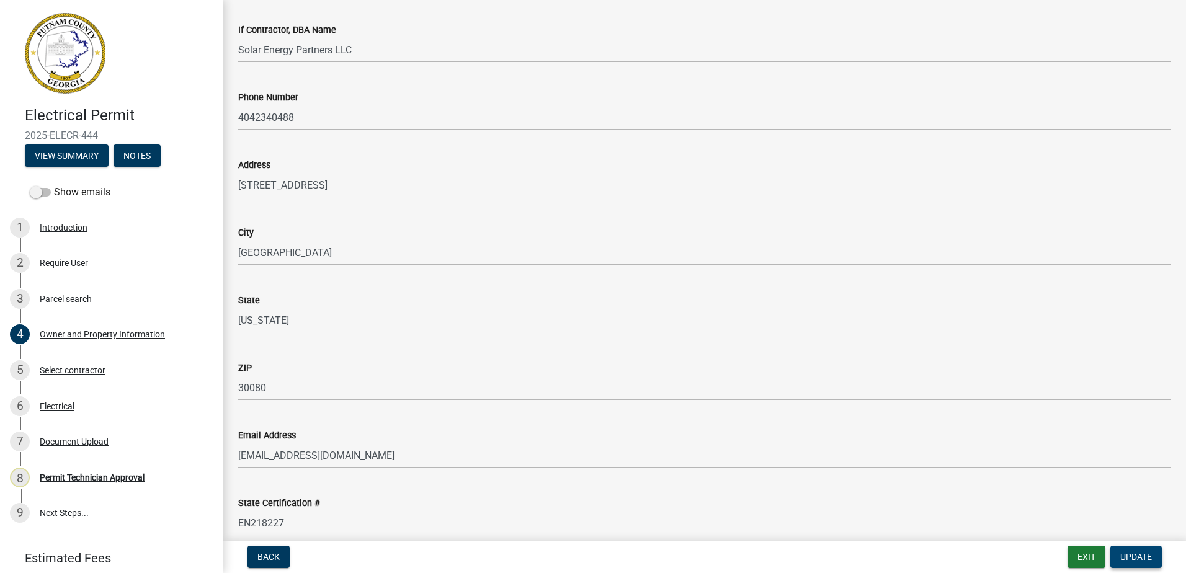
type input "30080"
click at [1135, 549] on button "Update" at bounding box center [1135, 557] width 51 height 22
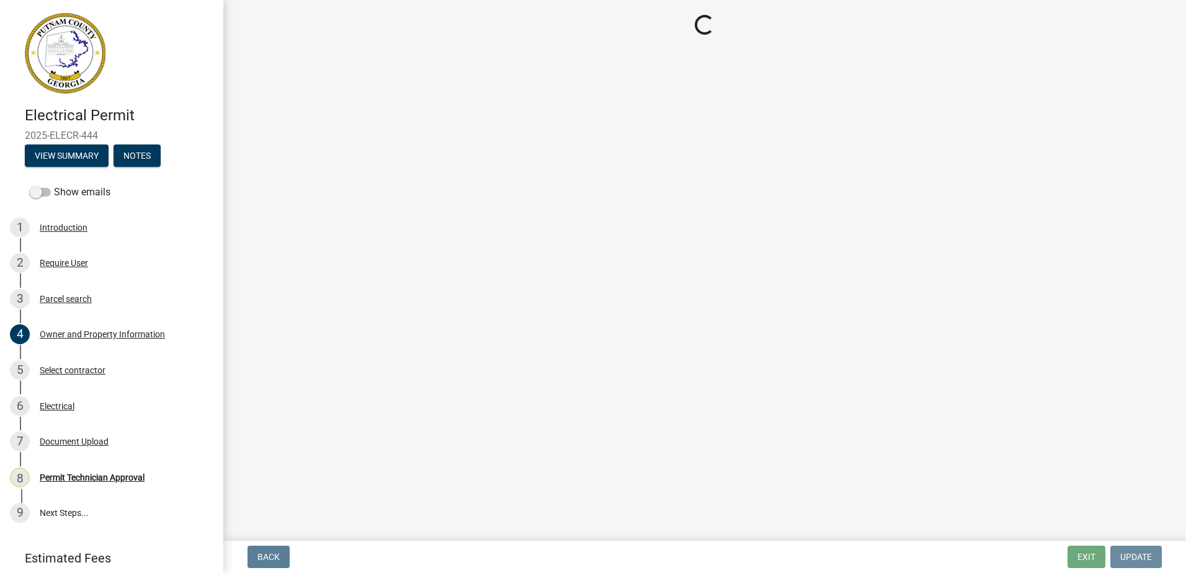
scroll to position [0, 0]
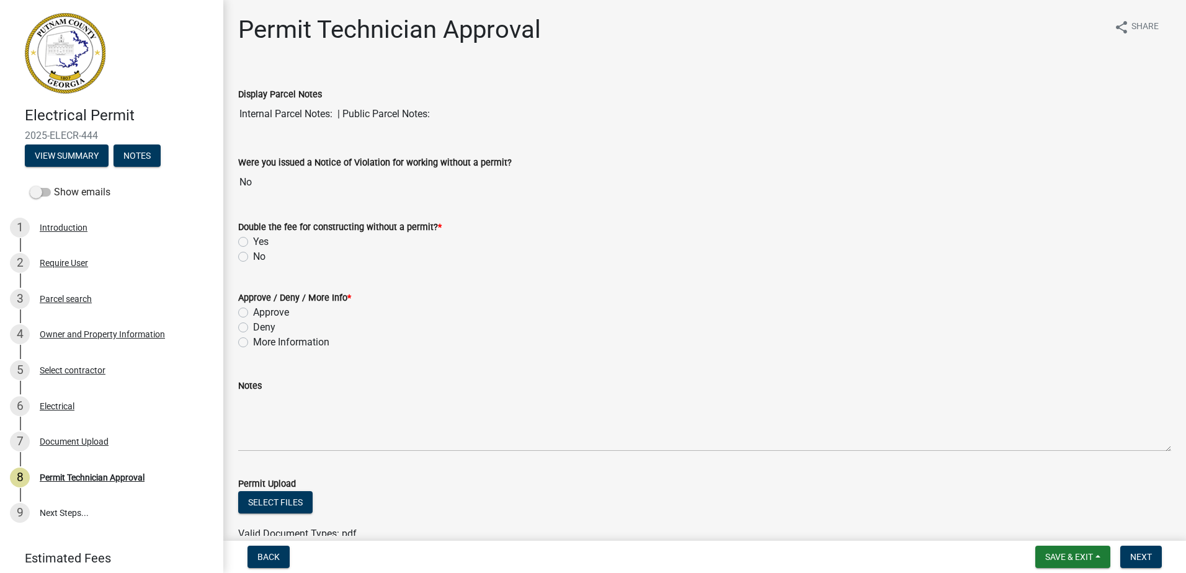
click at [245, 250] on div "No" at bounding box center [704, 256] width 933 height 15
click at [253, 254] on label "No" at bounding box center [259, 256] width 12 height 15
click at [253, 254] on input "No" at bounding box center [257, 253] width 8 height 8
radio input "true"
click at [253, 312] on label "Approve" at bounding box center [271, 312] width 36 height 15
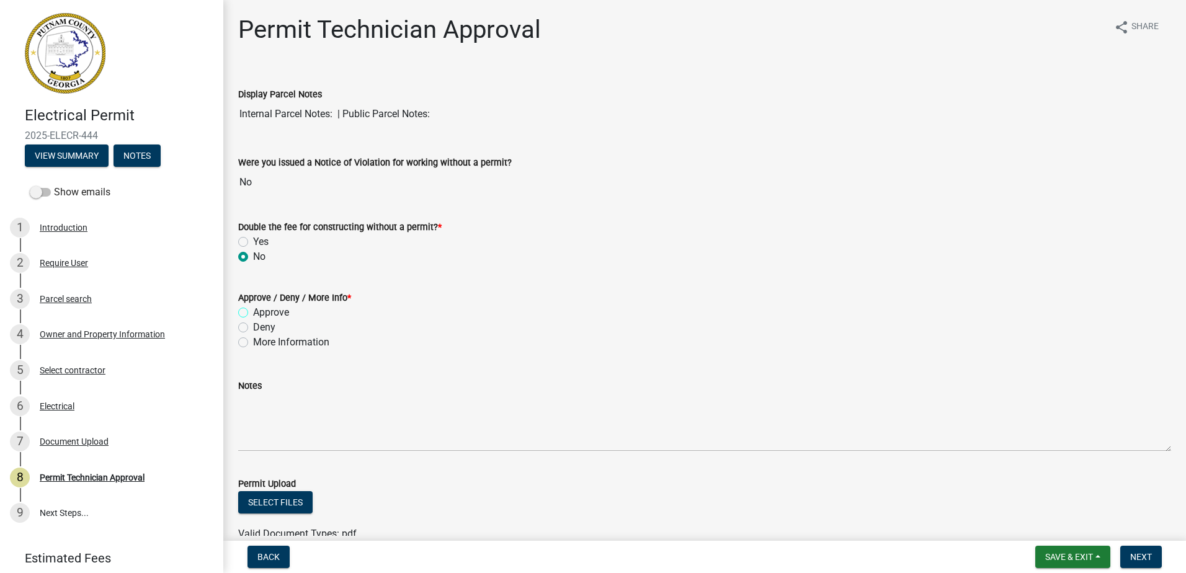
click at [253, 312] on input "Approve" at bounding box center [257, 309] width 8 height 8
radio input "true"
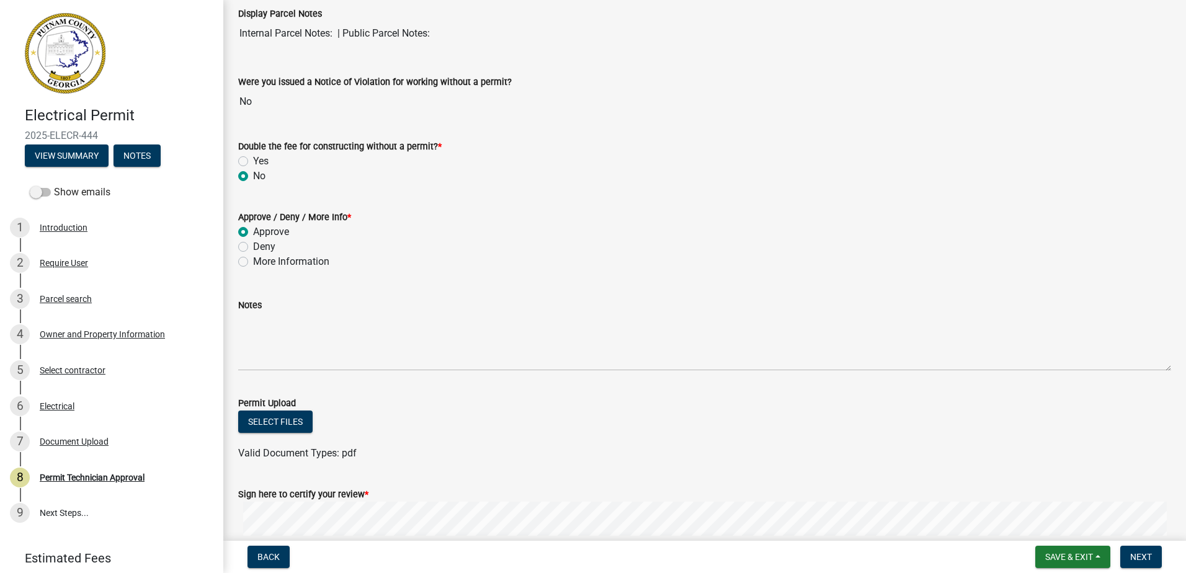
scroll to position [224, 0]
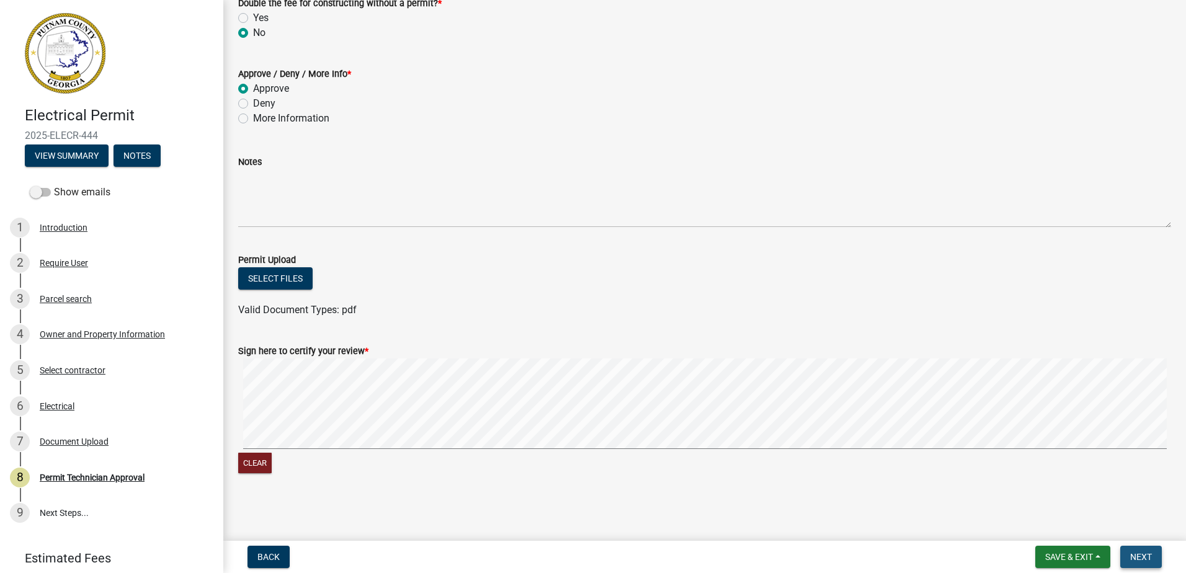
click at [1152, 556] on button "Next" at bounding box center [1141, 557] width 42 height 22
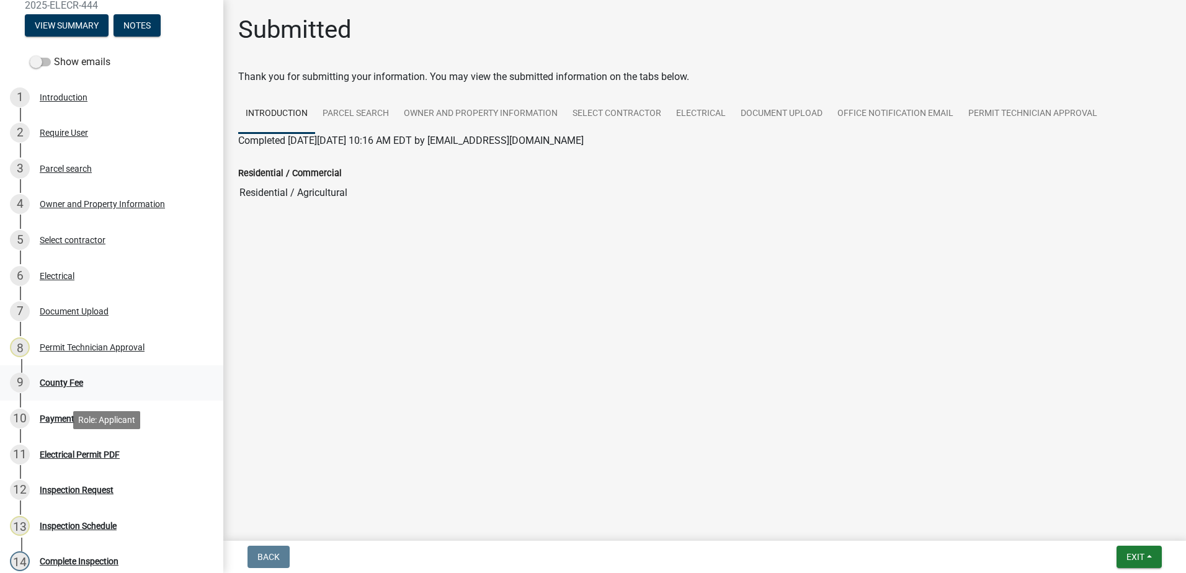
scroll to position [62, 0]
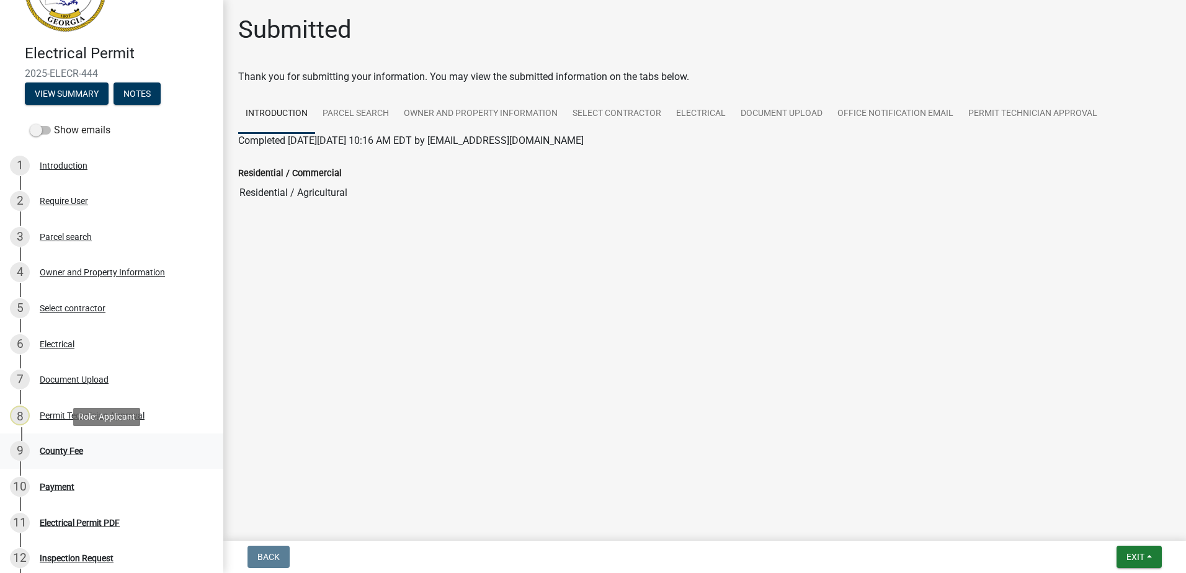
click at [51, 454] on div "County Fee" at bounding box center [61, 450] width 43 height 9
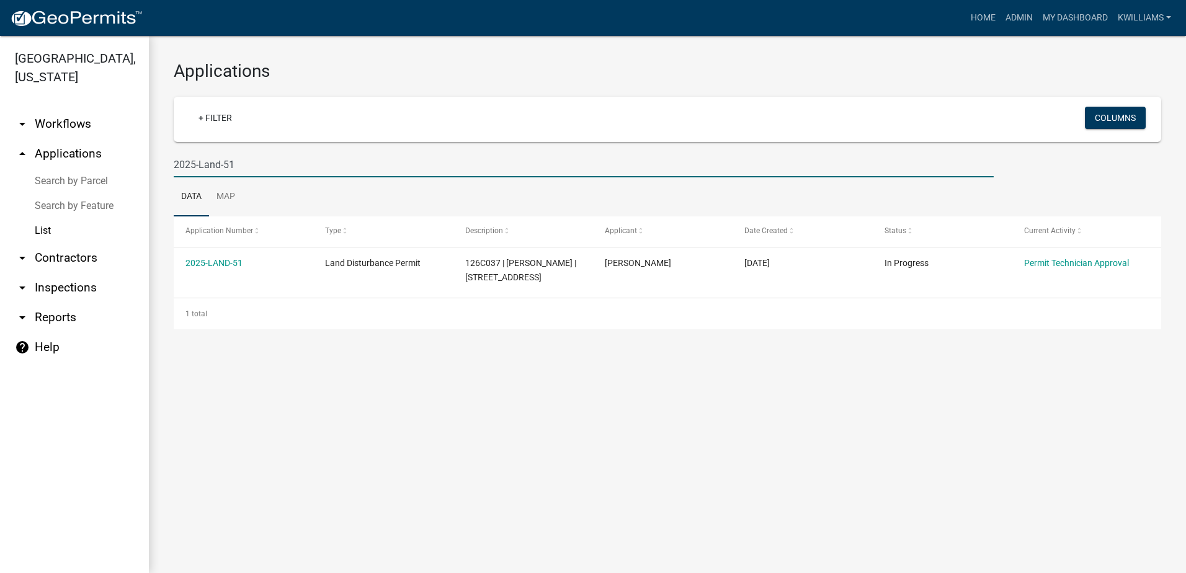
drag, startPoint x: 244, startPoint y: 166, endPoint x: 50, endPoint y: 146, distance: 195.1
click at [50, 146] on div "[GEOGRAPHIC_DATA], [US_STATE] arrow_drop_down Workflows List arrow_drop_up Appl…" at bounding box center [593, 304] width 1186 height 537
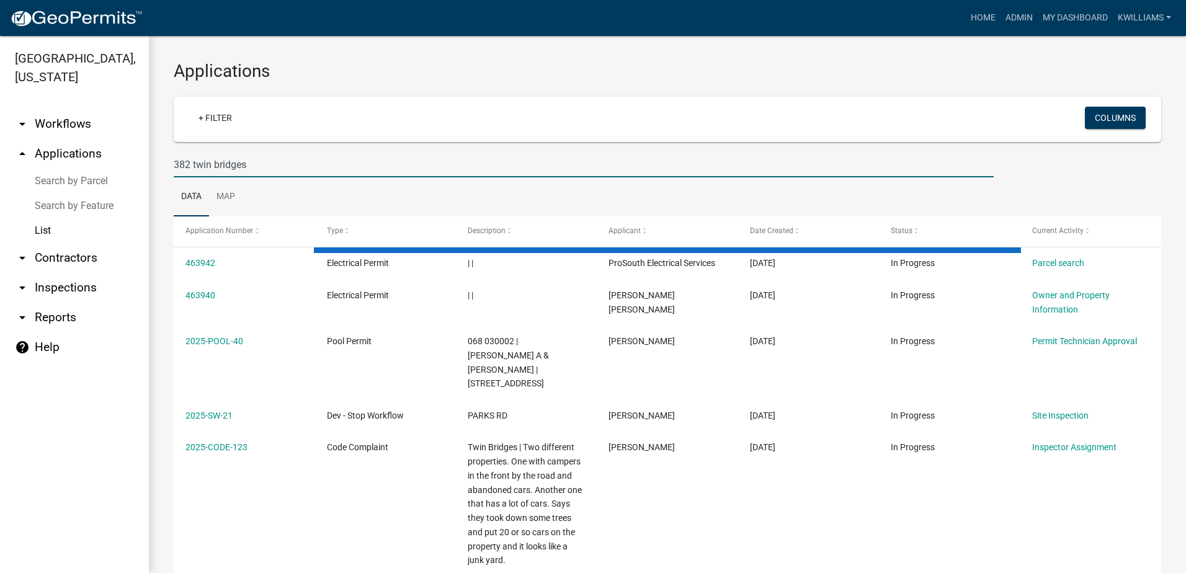
type input "382 twin bridges"
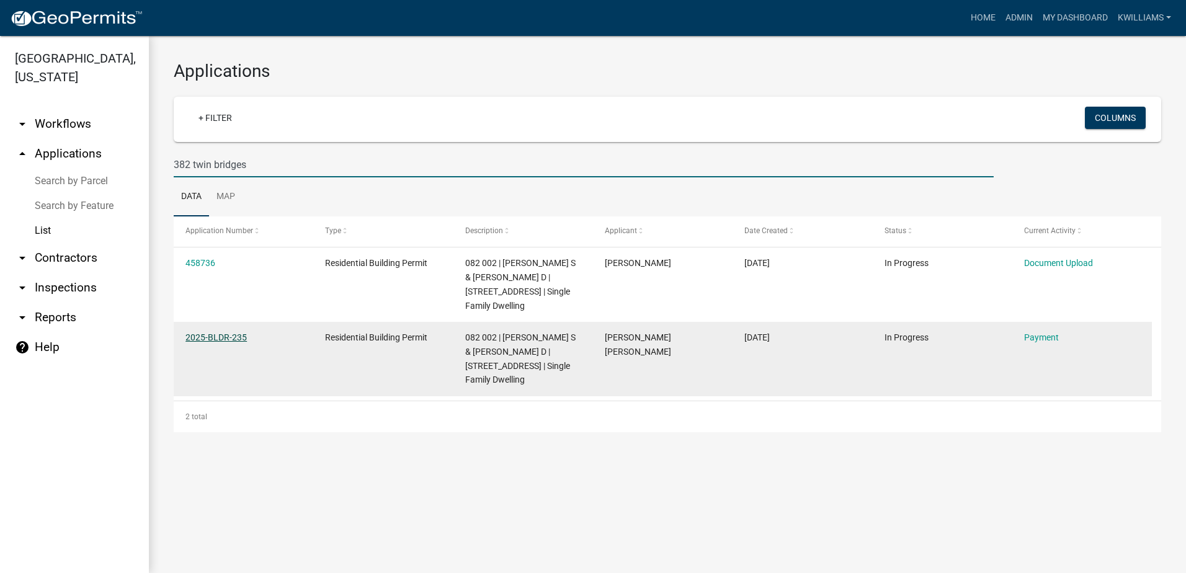
click at [226, 333] on link "2025-BLDR-235" at bounding box center [215, 337] width 61 height 10
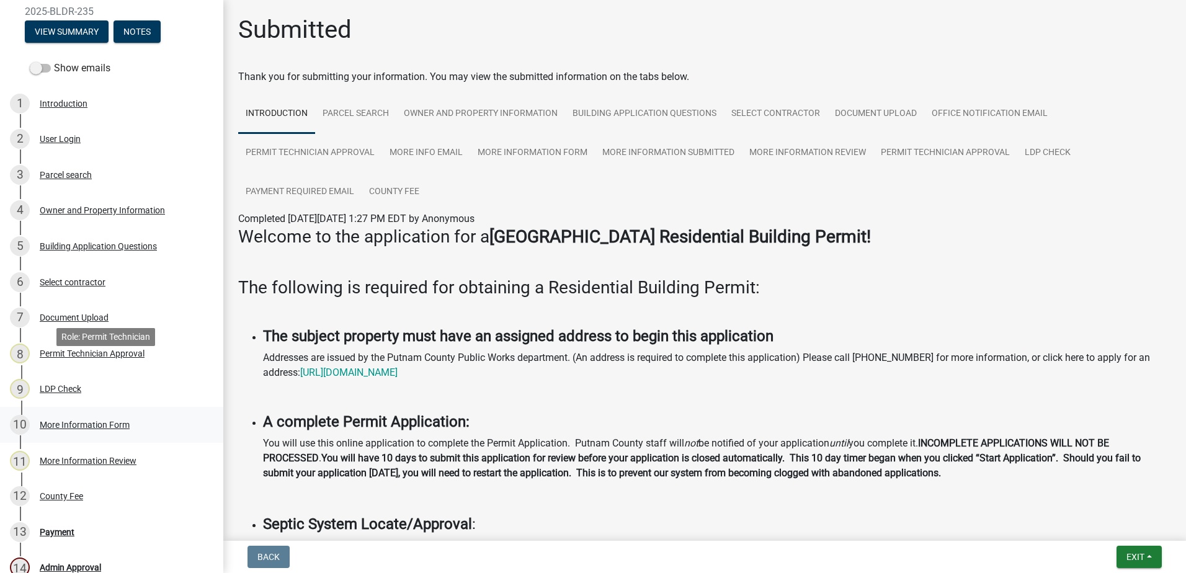
scroll to position [288, 0]
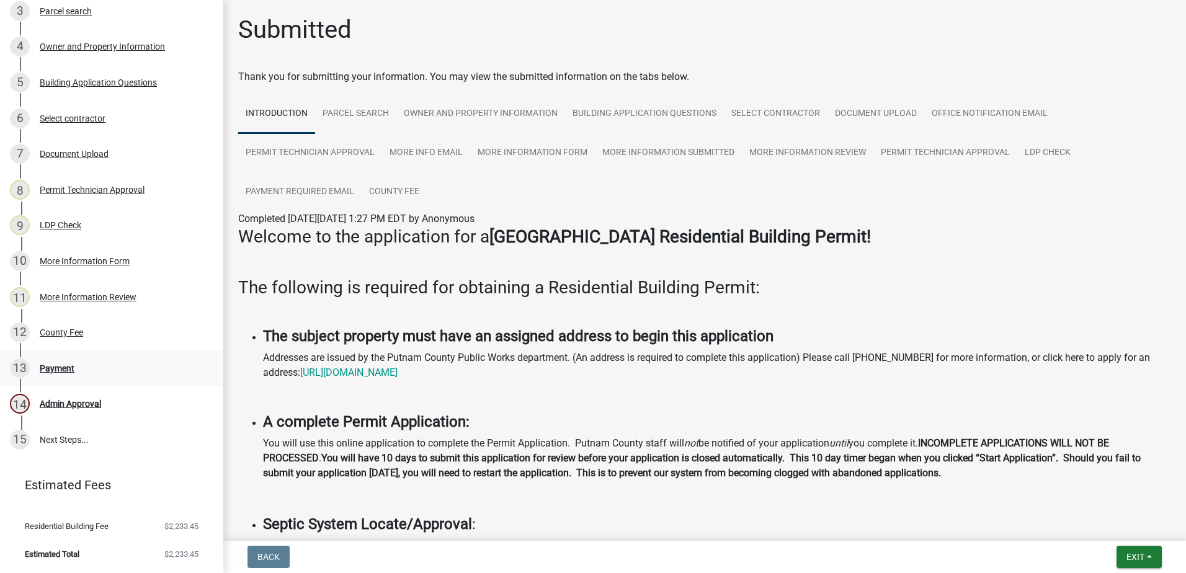
click at [64, 366] on div "Payment" at bounding box center [57, 368] width 35 height 9
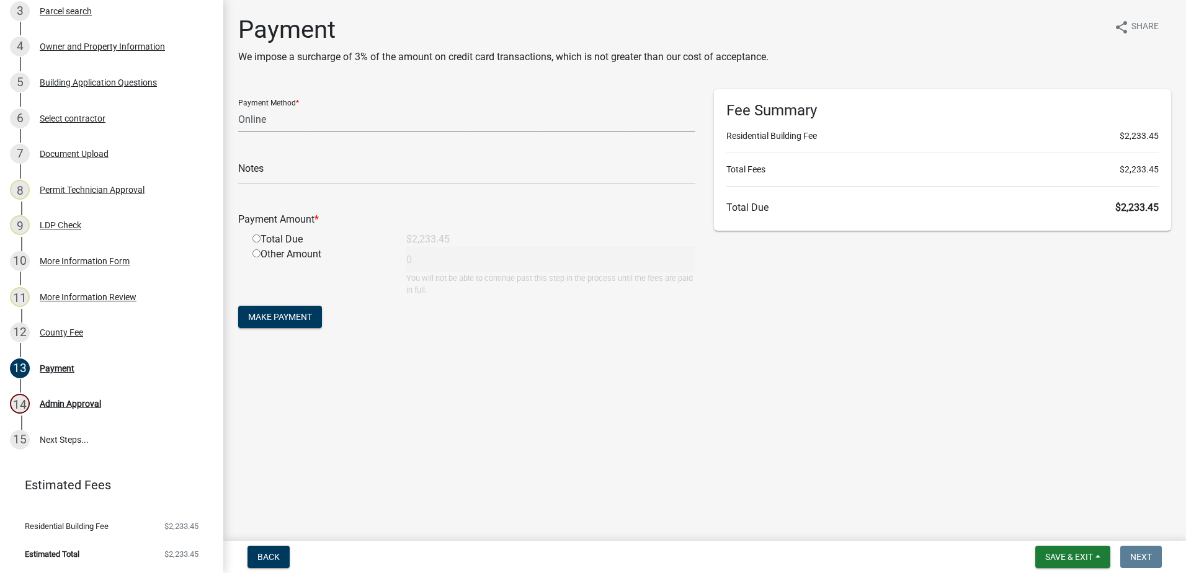
click at [332, 117] on select "Credit Card POS Check Cash Online" at bounding box center [466, 119] width 457 height 25
select select "1: 0"
click at [238, 107] on select "Credit Card POS Check Cash Online" at bounding box center [466, 119] width 457 height 25
click at [275, 175] on input "text" at bounding box center [466, 171] width 457 height 25
type input "4521"
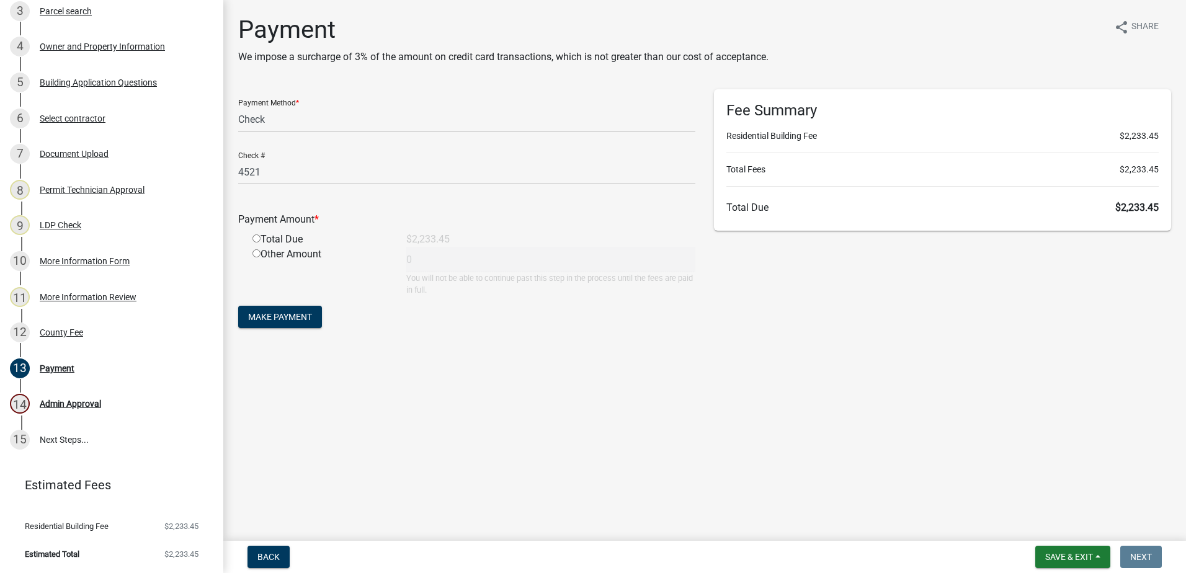
click at [258, 241] on input "radio" at bounding box center [256, 238] width 8 height 8
radio input "true"
type input "2233.45"
click at [283, 316] on span "Make Payment" at bounding box center [280, 317] width 64 height 10
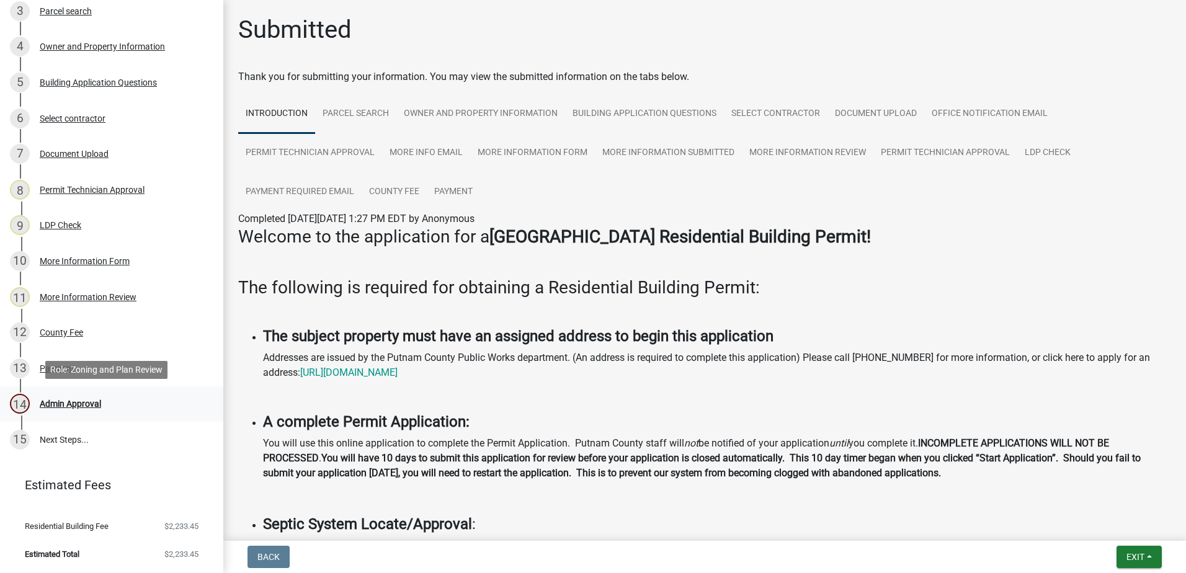
click at [61, 399] on div "Admin Approval" at bounding box center [70, 403] width 61 height 9
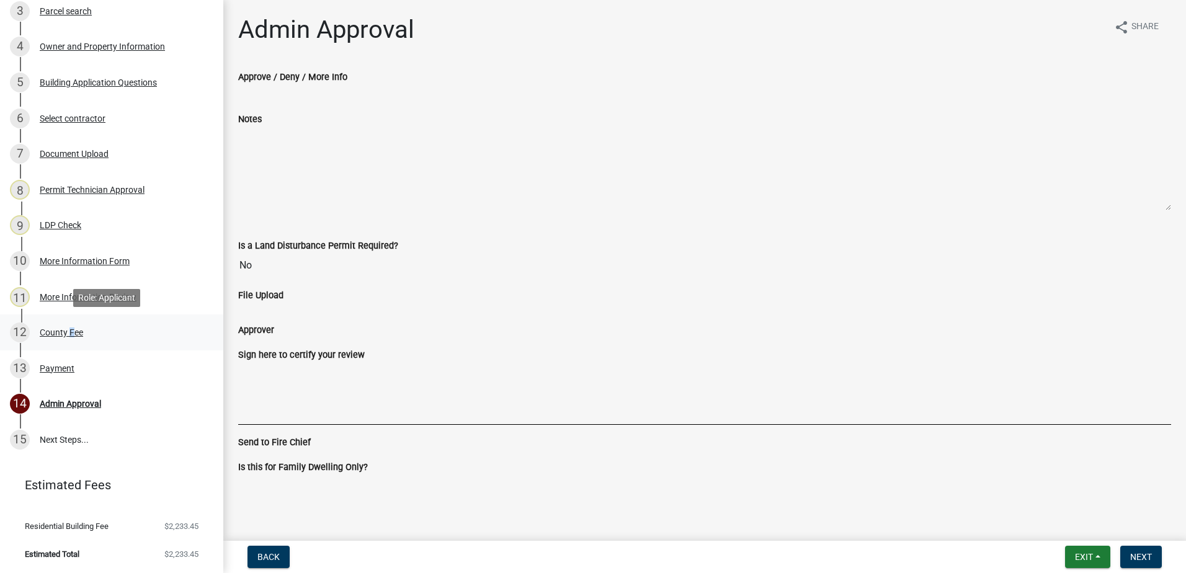
drag, startPoint x: 68, startPoint y: 340, endPoint x: 68, endPoint y: 350, distance: 9.9
click at [68, 350] on link "12 County Fee" at bounding box center [111, 332] width 223 height 36
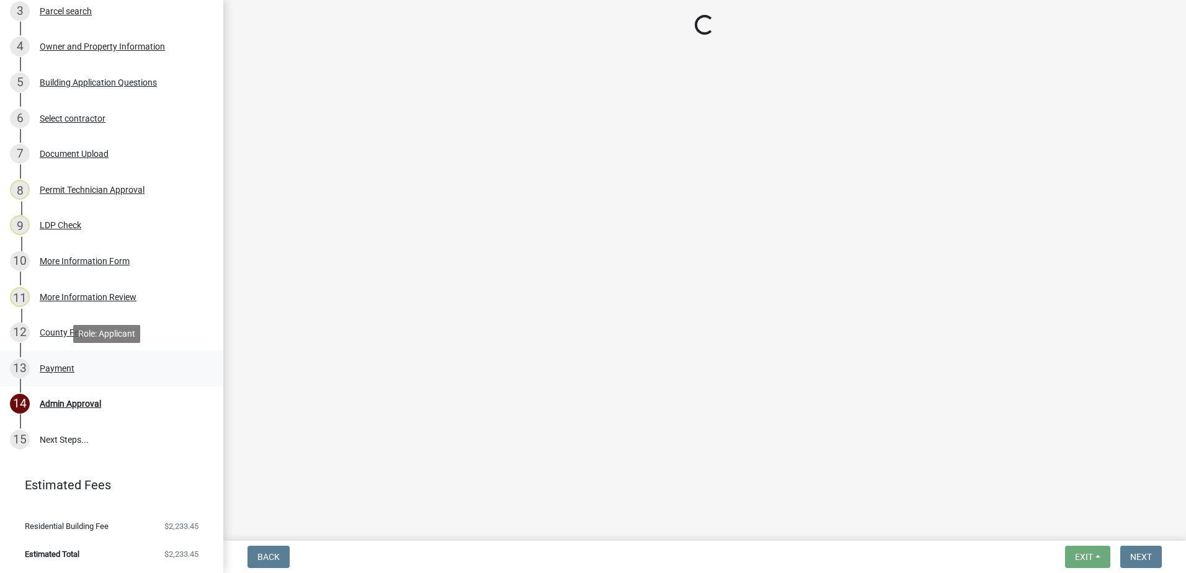
click at [57, 361] on div "13 Payment" at bounding box center [106, 368] width 193 height 20
click at [55, 362] on div "13 Payment" at bounding box center [106, 368] width 193 height 20
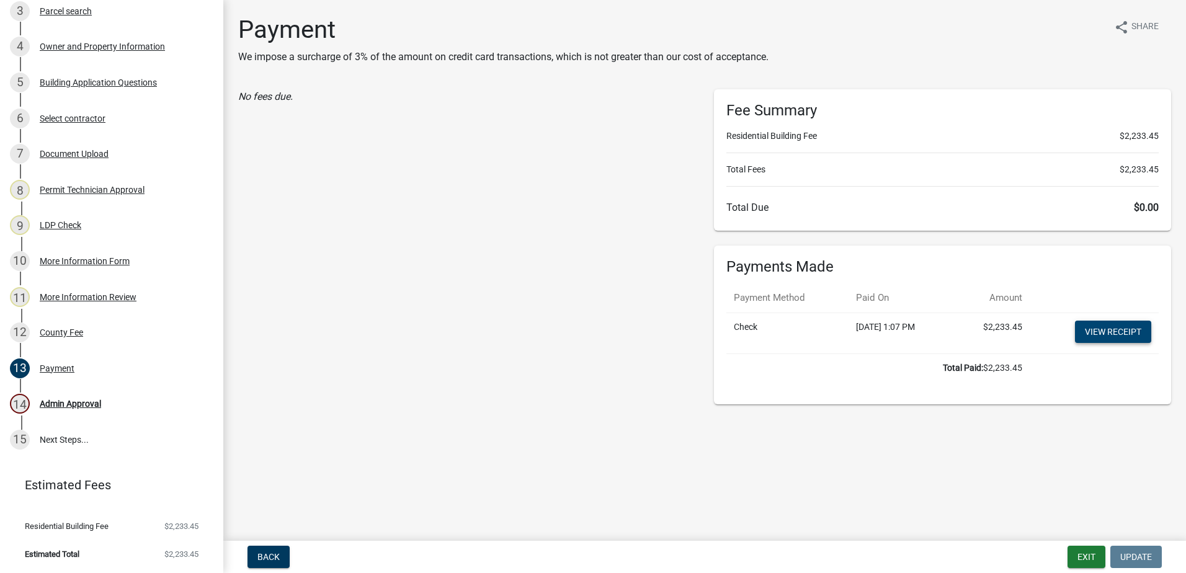
click at [1082, 322] on link "View receipt" at bounding box center [1113, 332] width 76 height 22
